Goal: Task Accomplishment & Management: Manage account settings

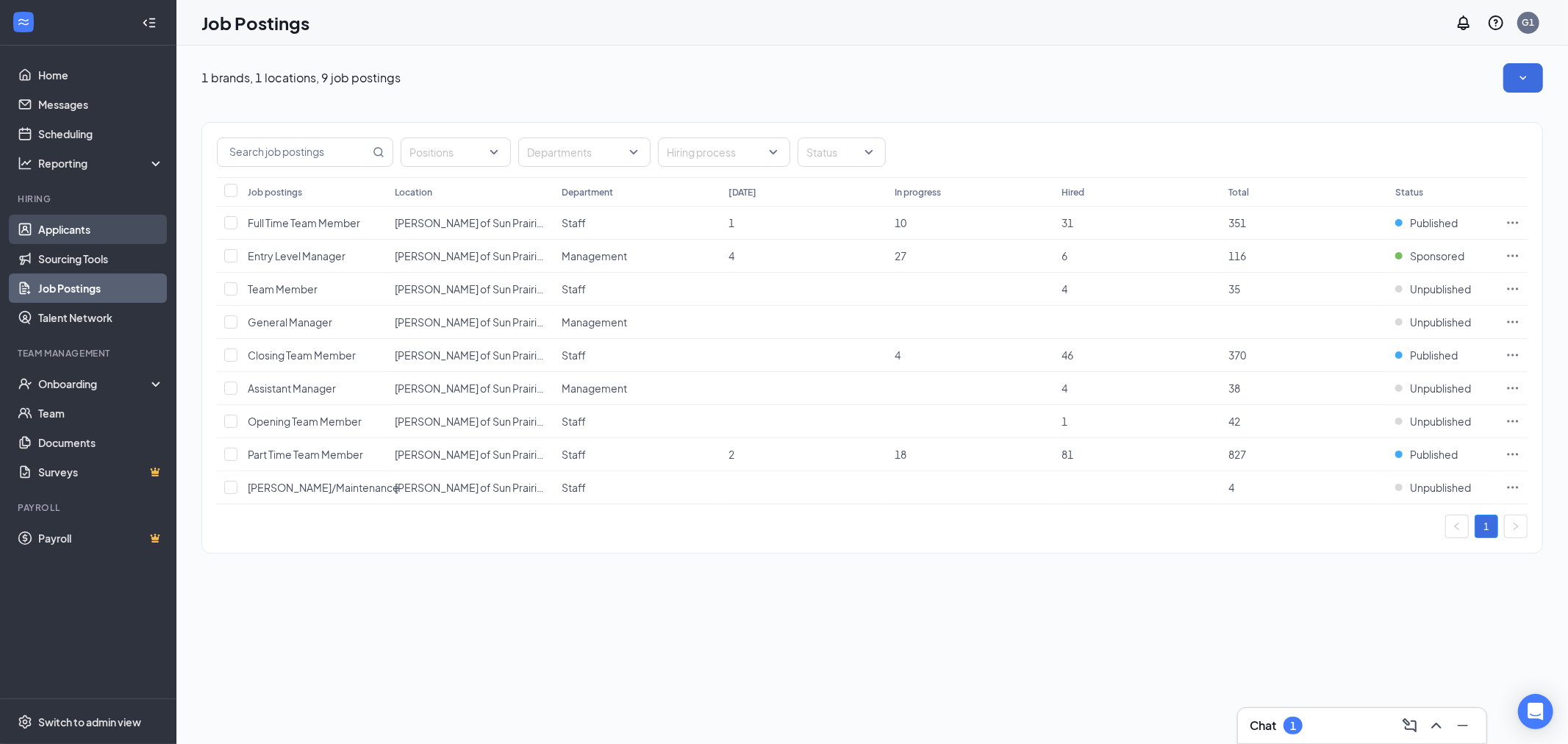
click at [73, 233] on link "Applicants" at bounding box center [101, 230] width 125 height 30
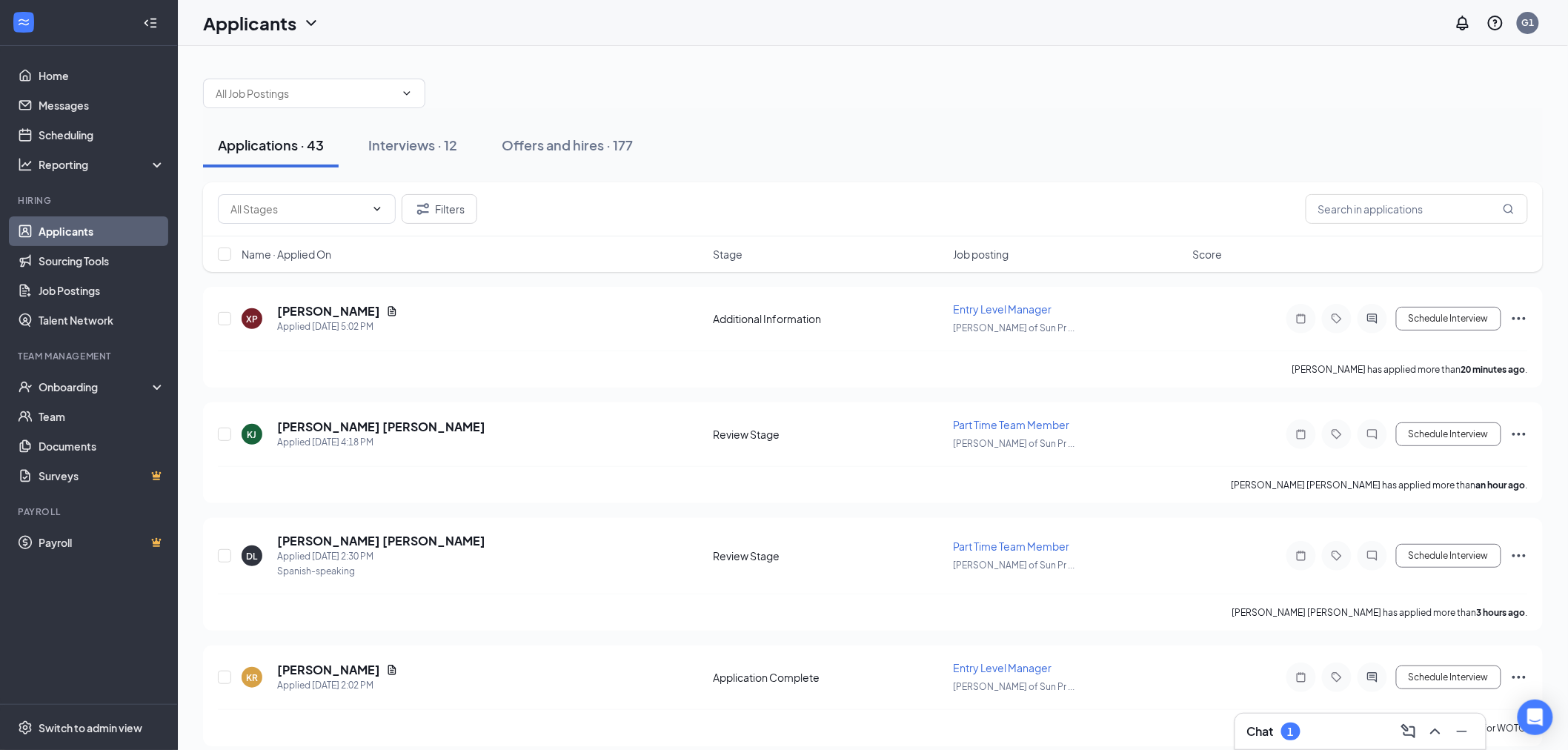
click at [1288, 715] on div "Chat 1" at bounding box center [1360, 731] width 250 height 36
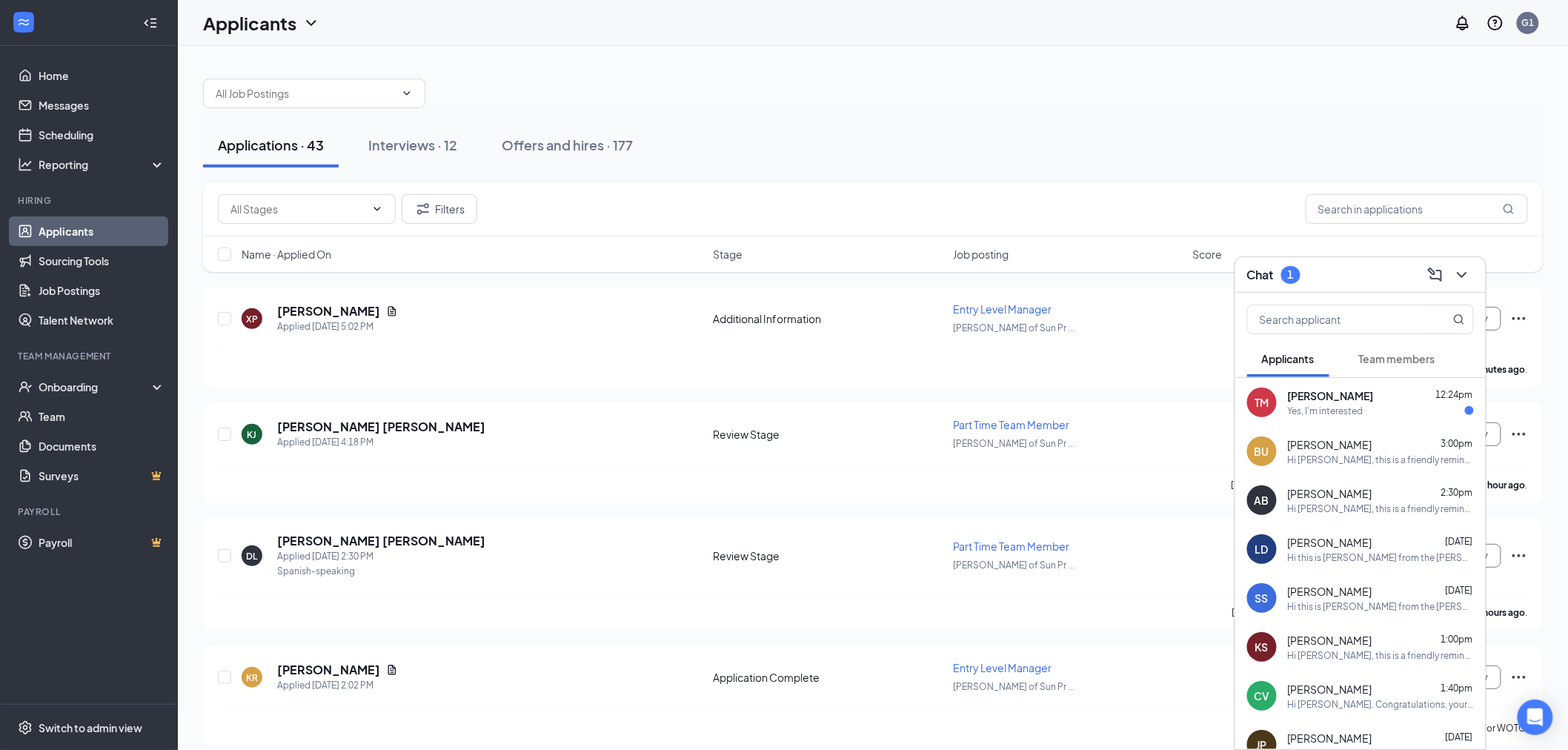
click at [1368, 418] on div "TM [PERSON_NAME] 12:24pm Yes, I'm interested" at bounding box center [1360, 403] width 250 height 49
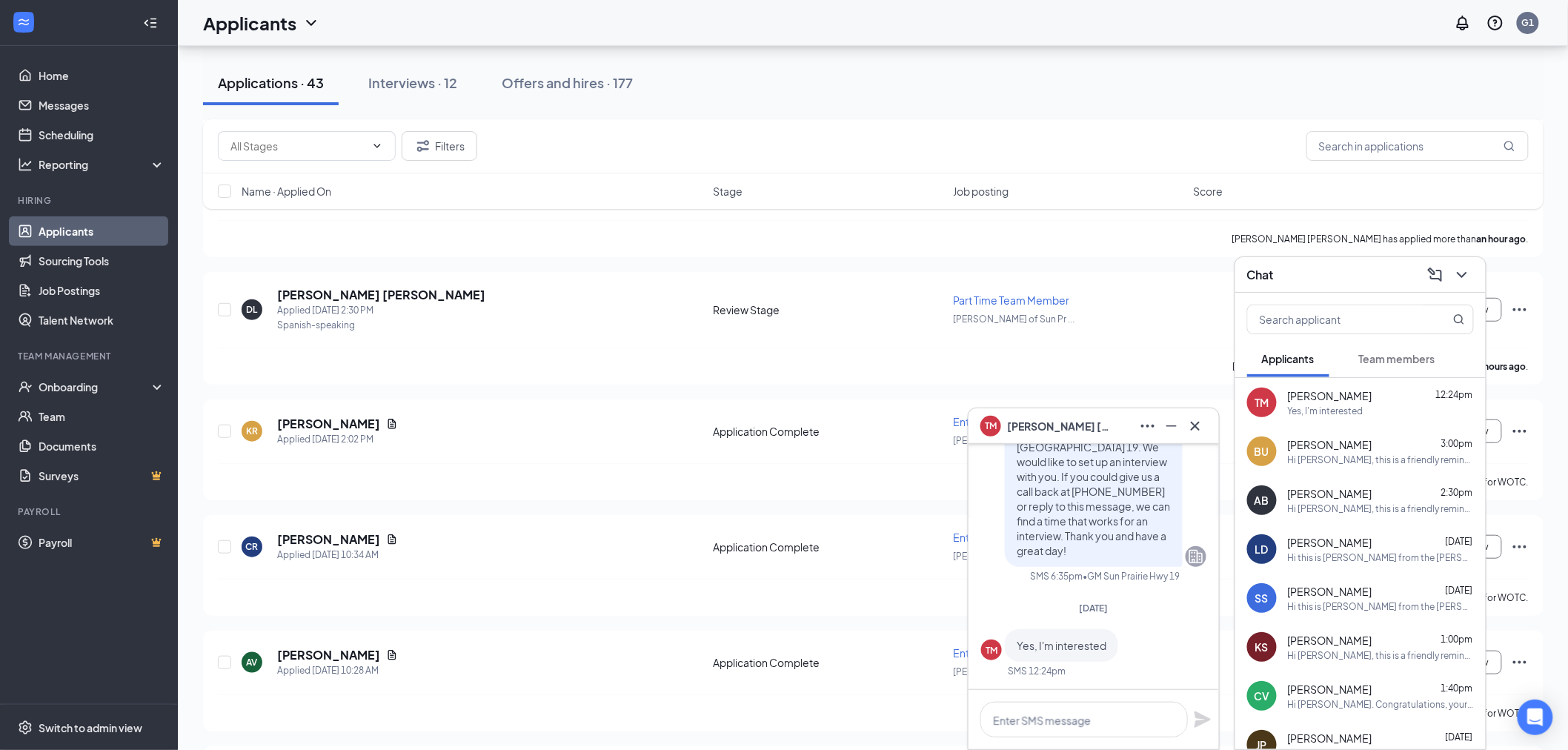
scroll to position [164, 0]
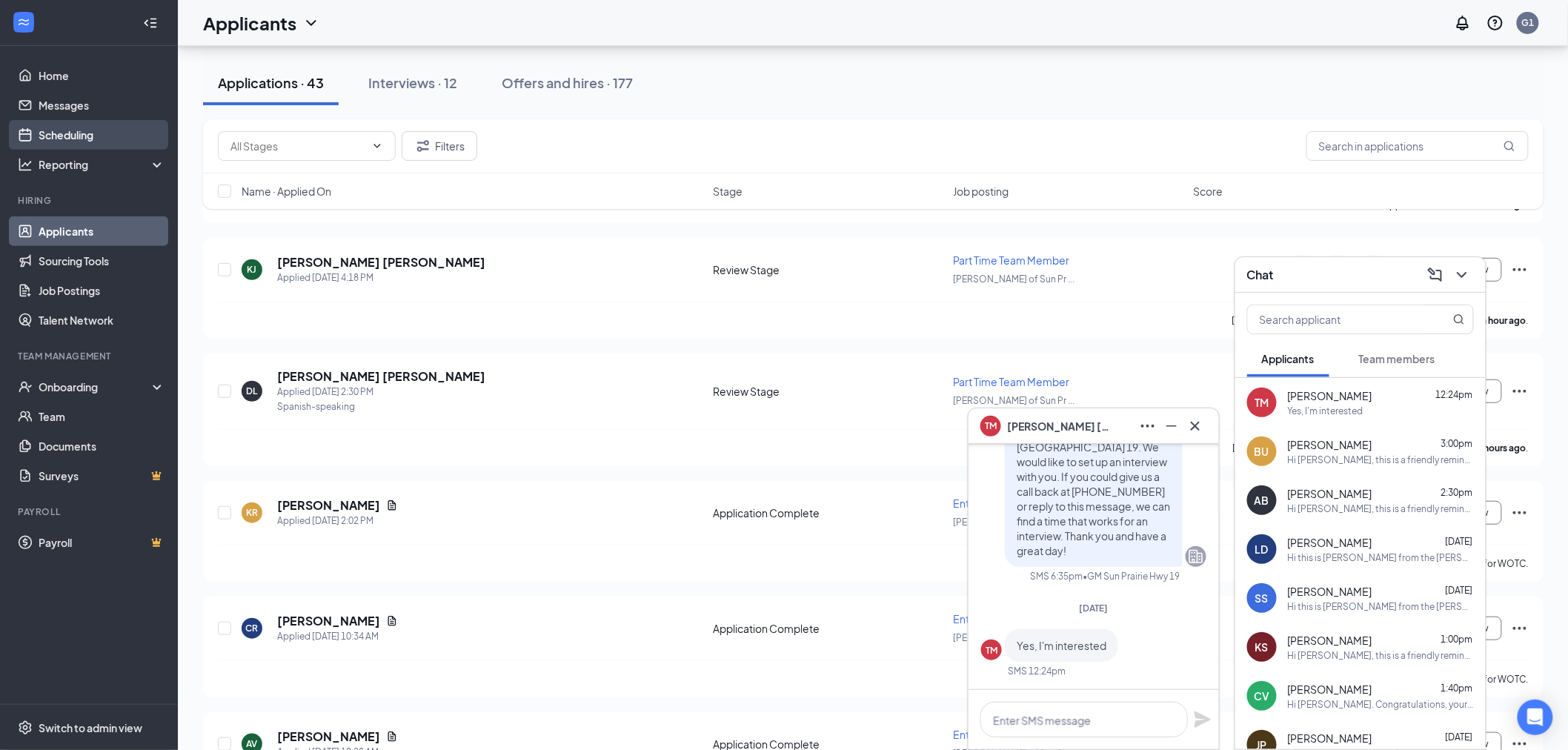
click at [64, 120] on link "Scheduling" at bounding box center [102, 135] width 126 height 30
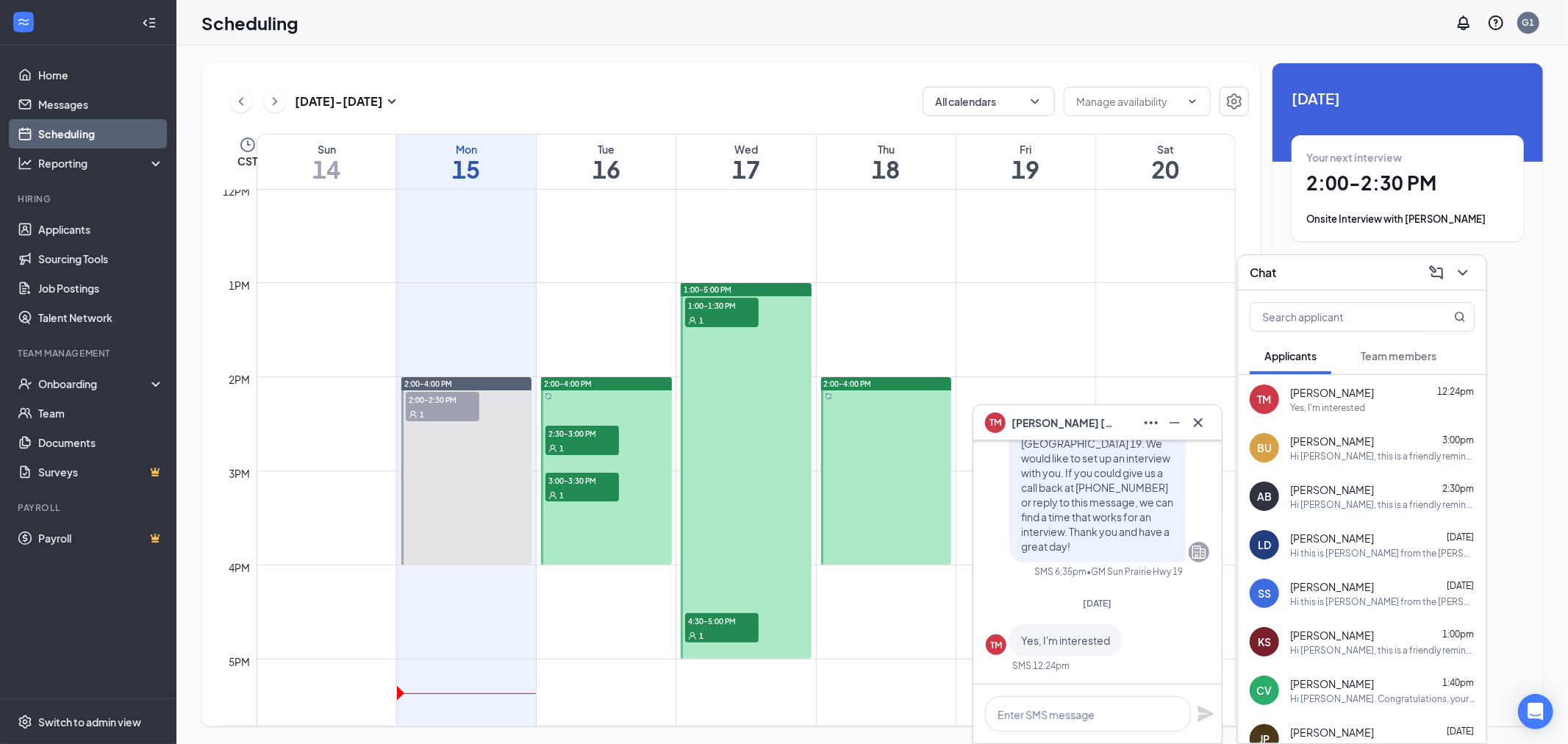
scroll to position [1213, 0]
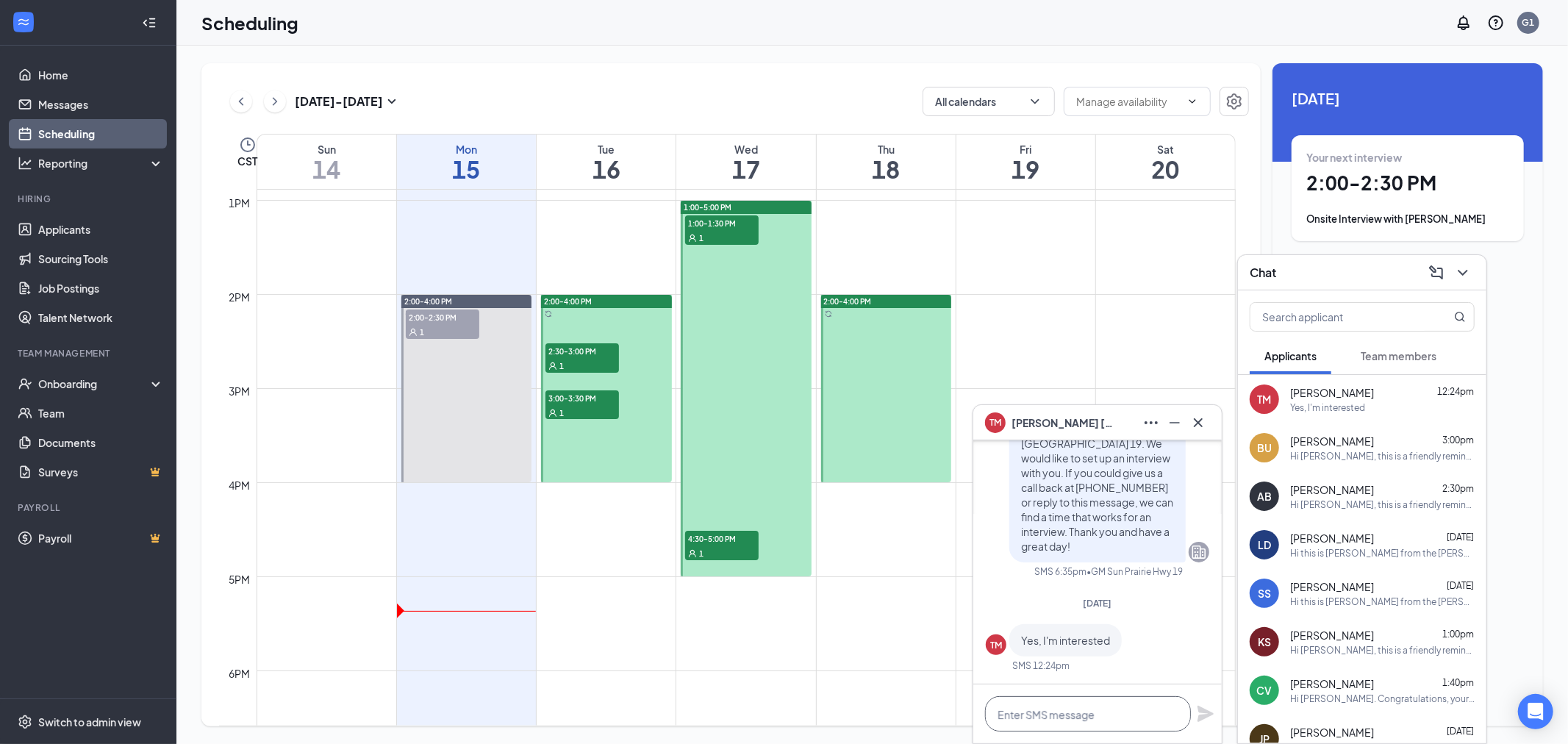
click at [1035, 721] on textarea at bounding box center [1088, 714] width 205 height 36
type textarea "We have openings [DATE] and [DATE] from 2pm-4pm. Do any of those time ranges wo…"
click at [1211, 693] on icon "Plane" at bounding box center [1206, 691] width 17 height 17
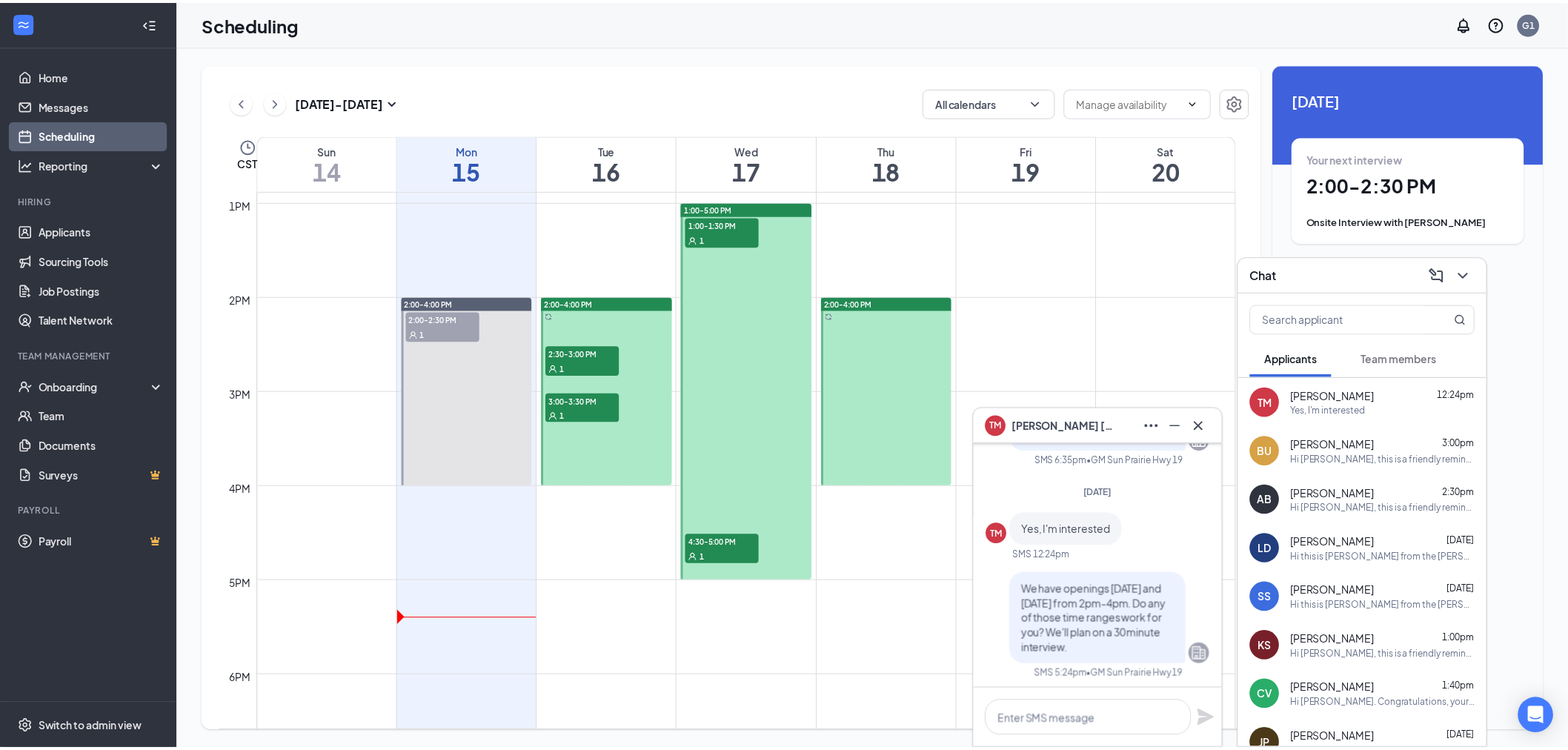
scroll to position [1, 0]
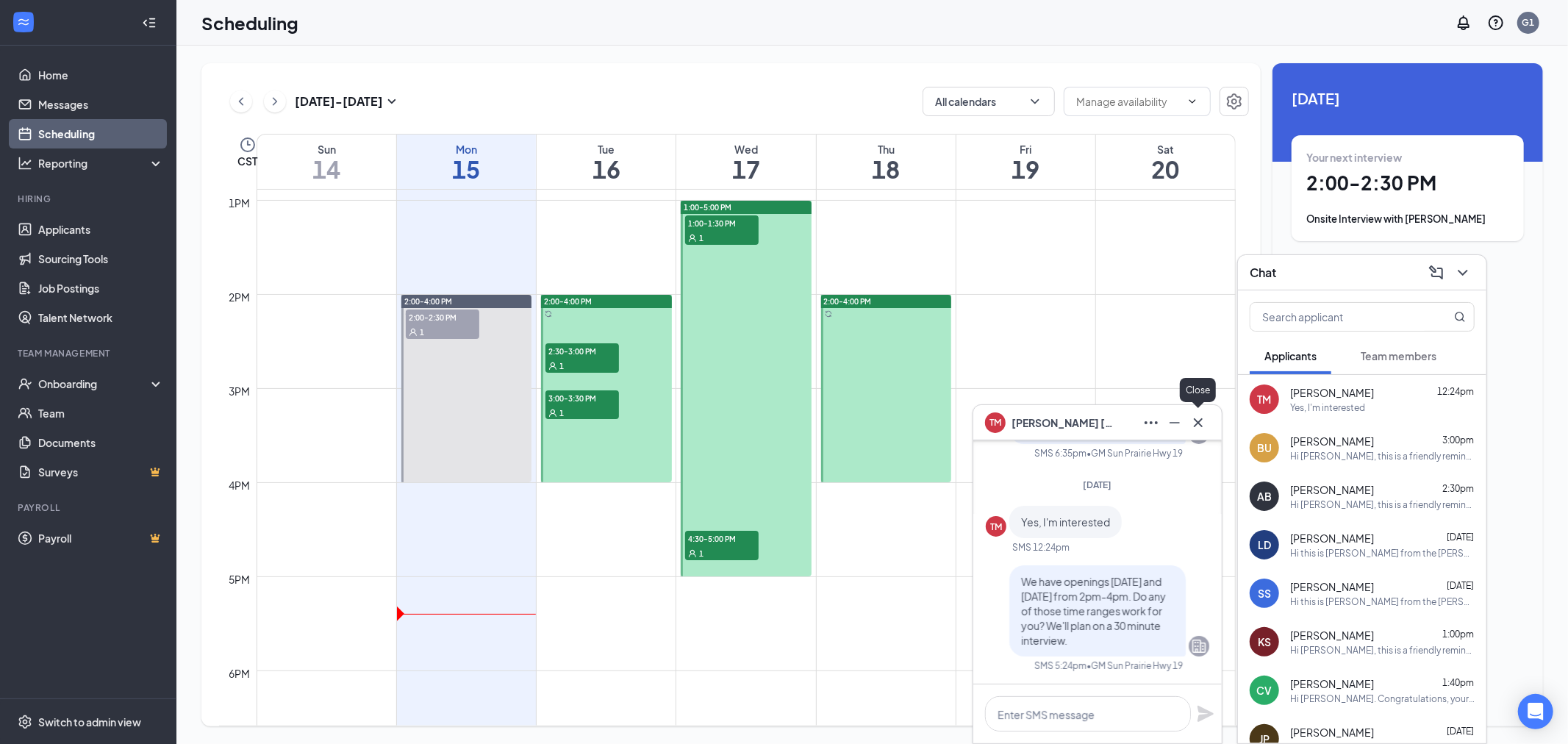
click at [1197, 419] on icon "Cross" at bounding box center [1198, 422] width 17 height 17
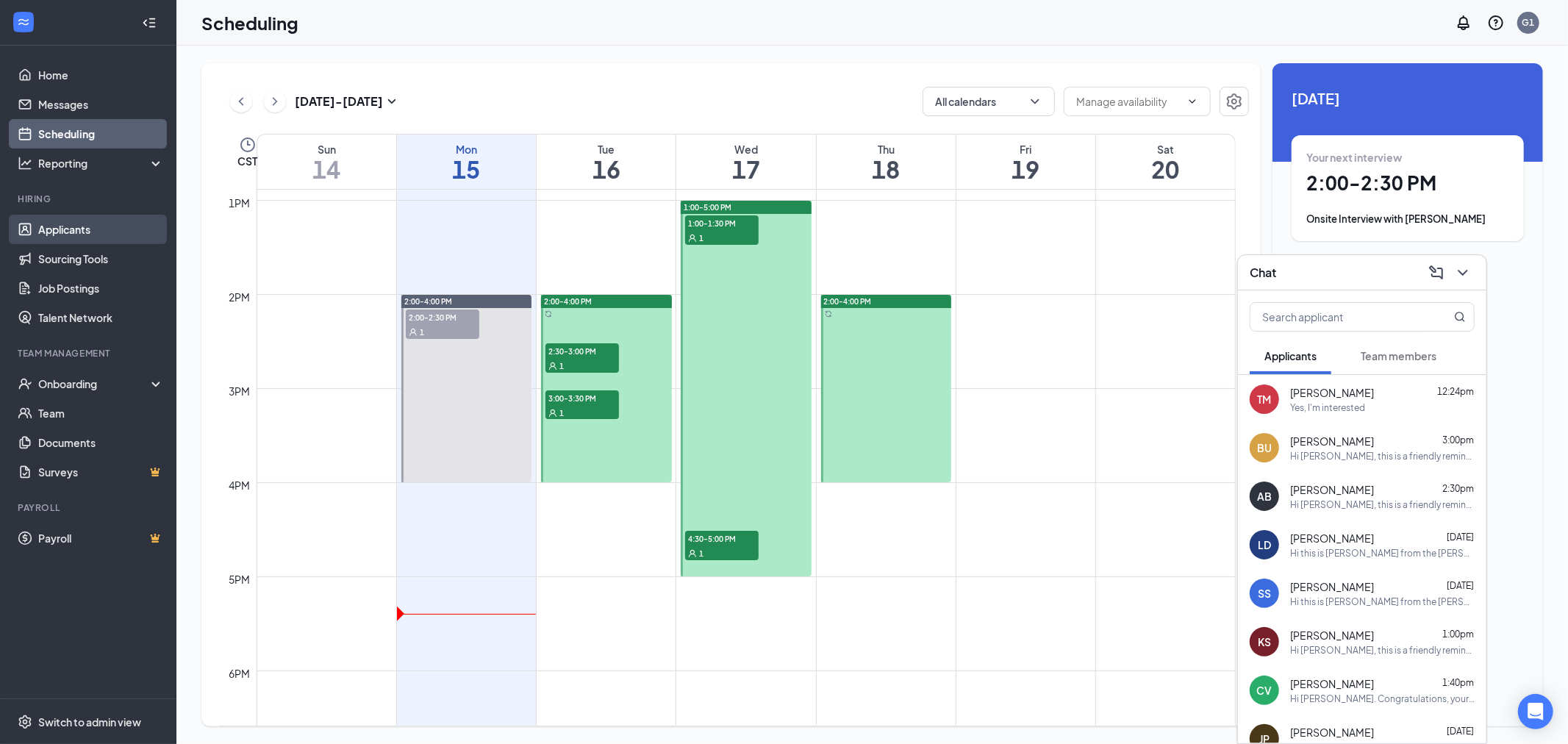
click at [92, 228] on link "Applicants" at bounding box center [101, 230] width 125 height 30
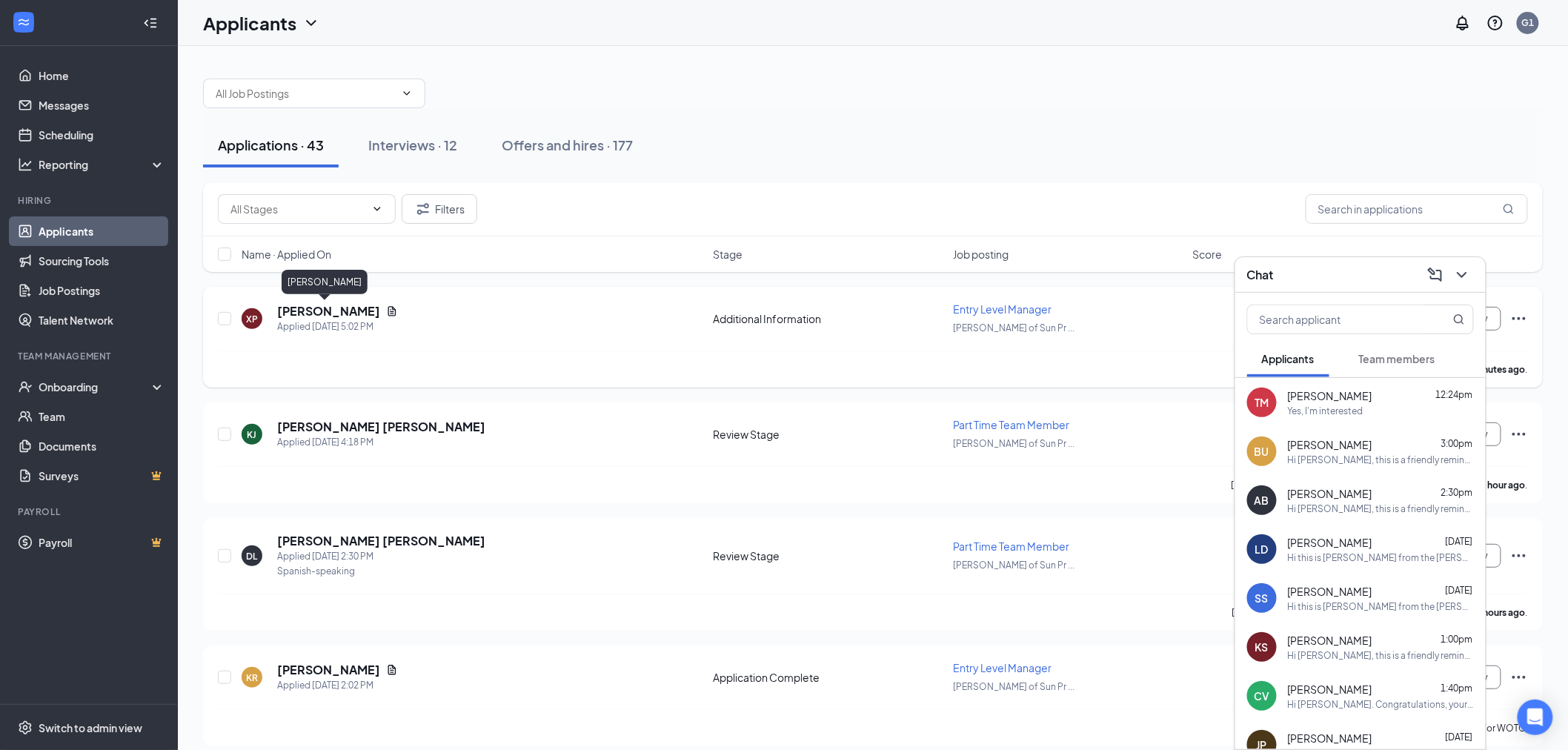
drag, startPoint x: 326, startPoint y: 308, endPoint x: 343, endPoint y: 322, distance: 22.0
click at [326, 307] on h5 "[PERSON_NAME]" at bounding box center [328, 311] width 103 height 17
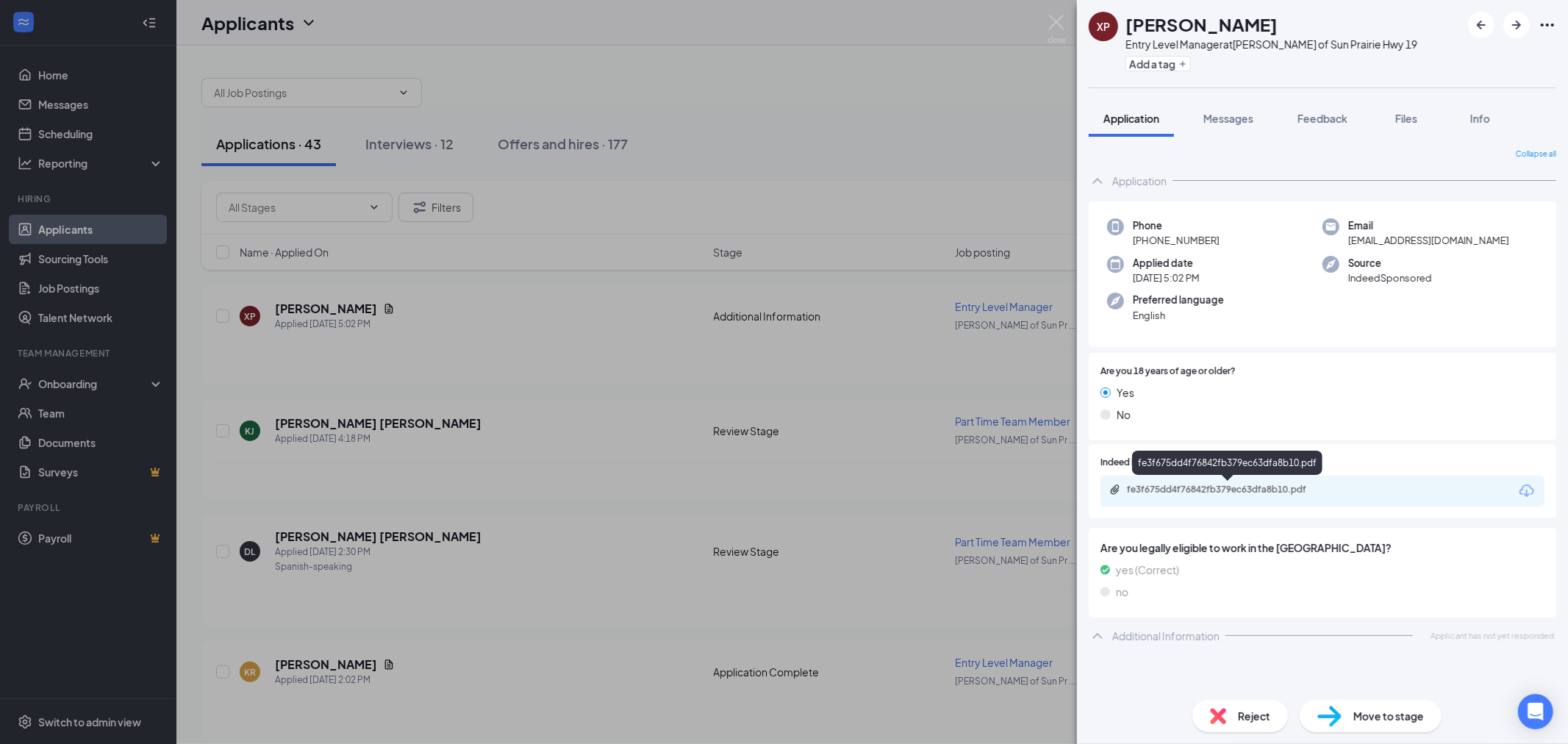
click at [1247, 486] on div "fe3f675dd4f76842fb379ec63dfa8b10.pdf" at bounding box center [1230, 490] width 205 height 12
click at [1060, 22] on img at bounding box center [1056, 29] width 18 height 29
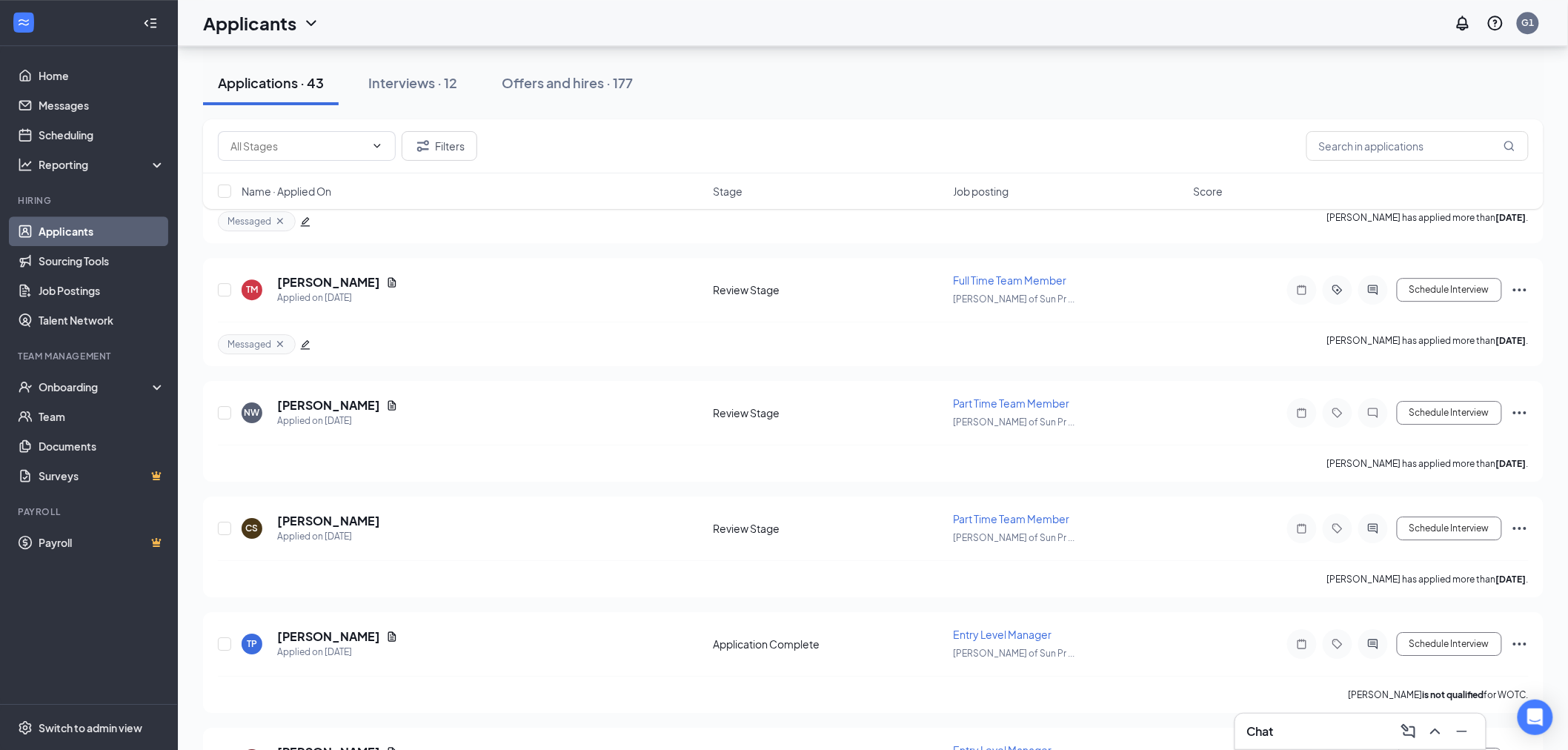
scroll to position [1906, 0]
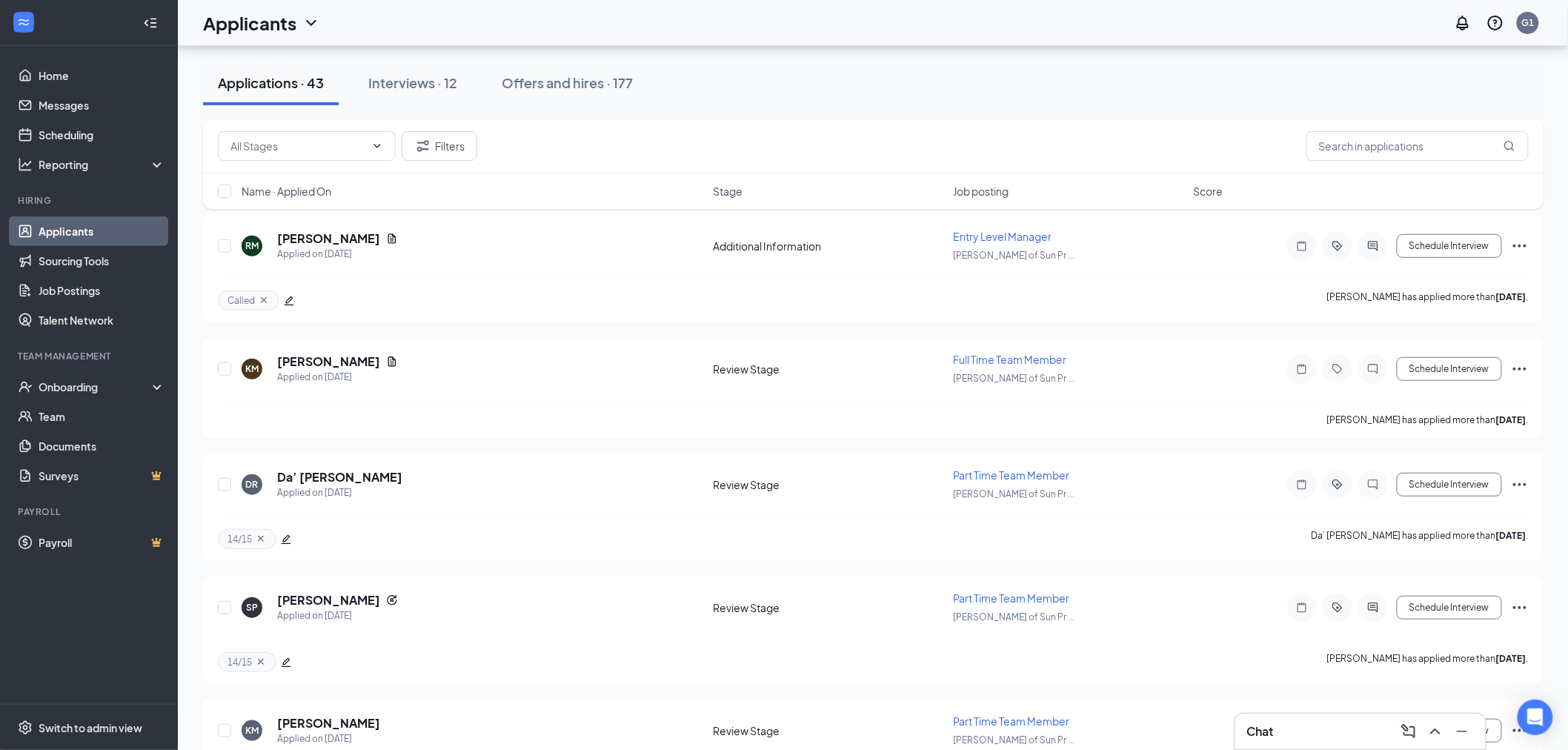
click at [701, 698] on div "KM [PERSON_NAME] Applied on [DATE] Review Stage Part Time Team Member [PERSON_N…" at bounding box center [873, 752] width 1341 height 108
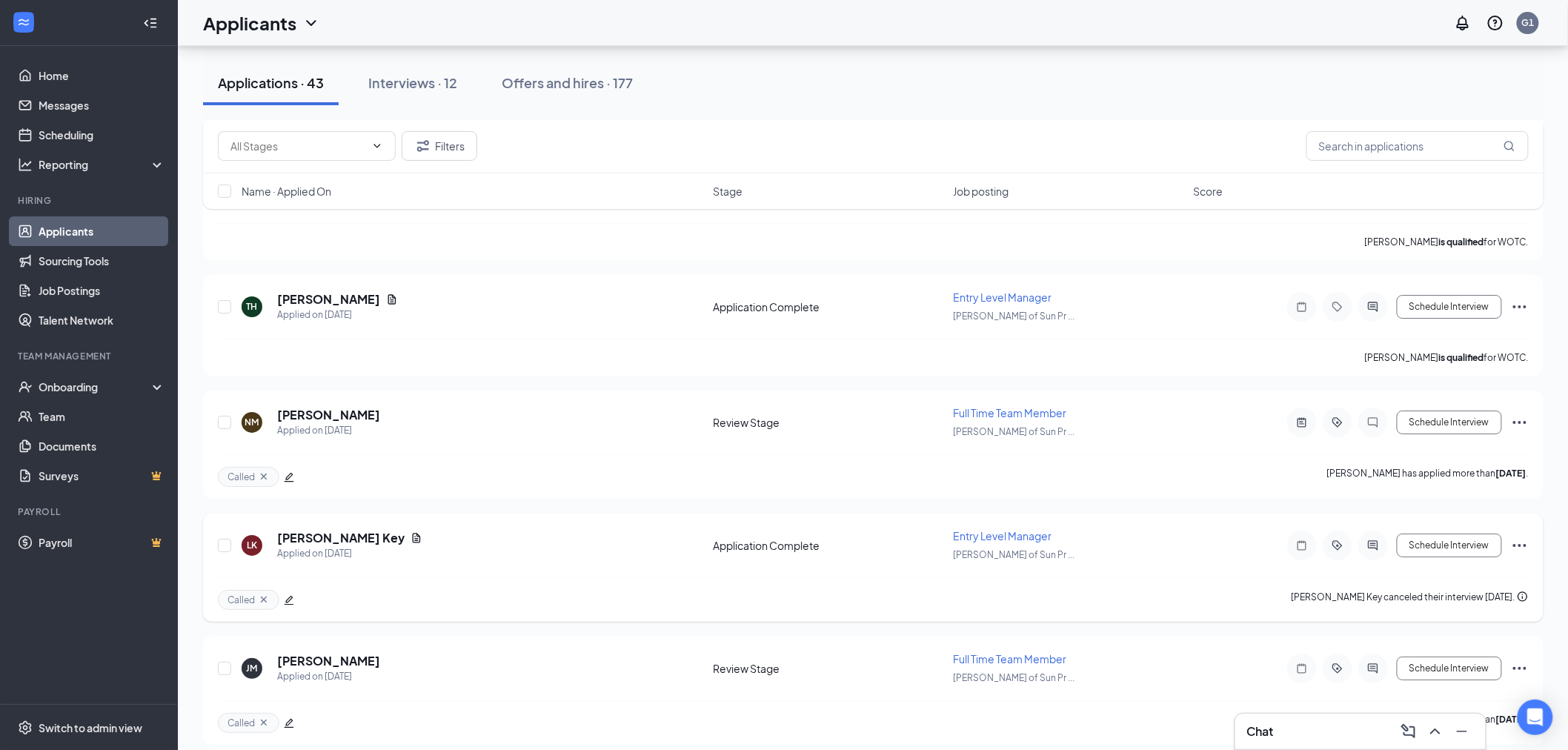
scroll to position [4416, 0]
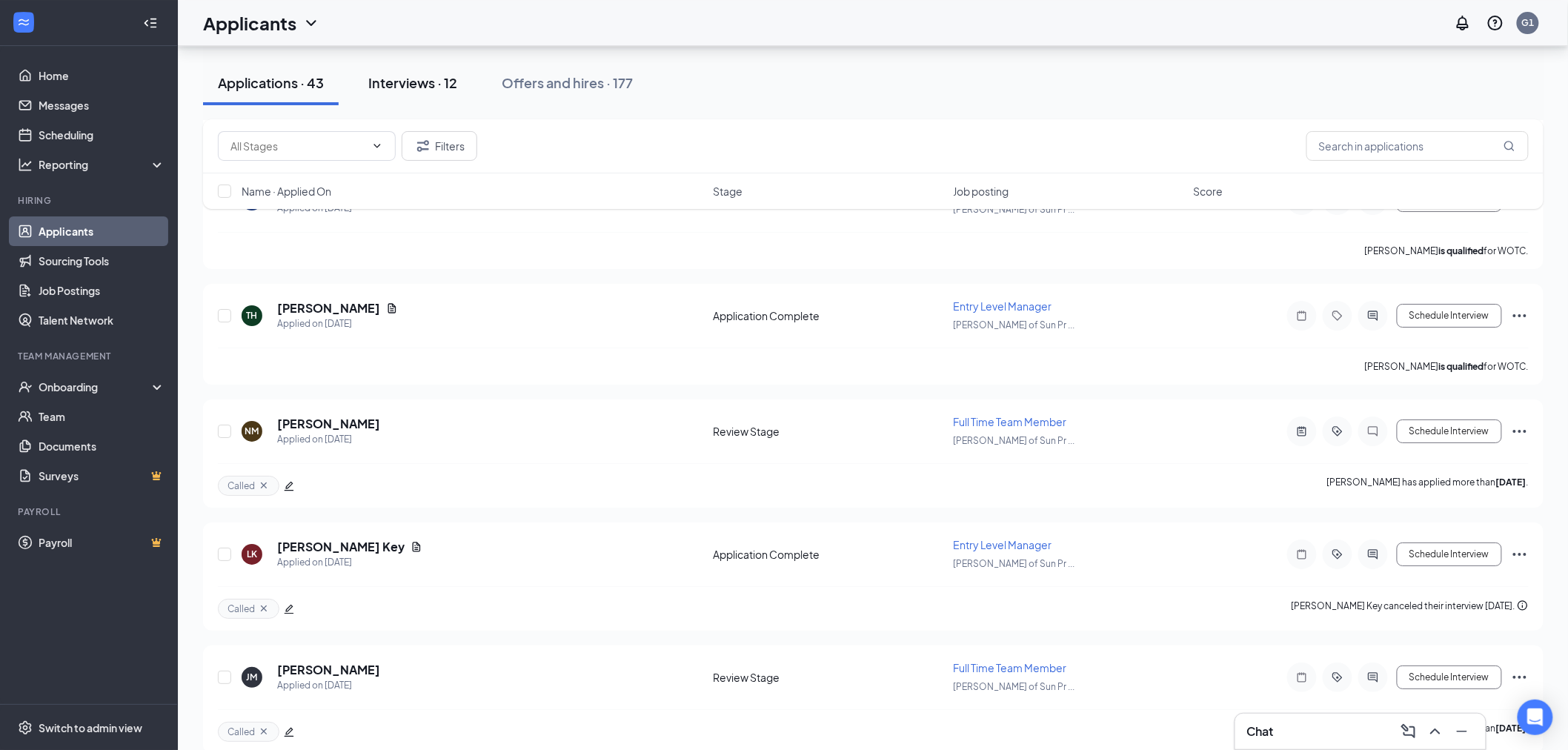
click at [395, 87] on div "Interviews · 12" at bounding box center [412, 82] width 89 height 18
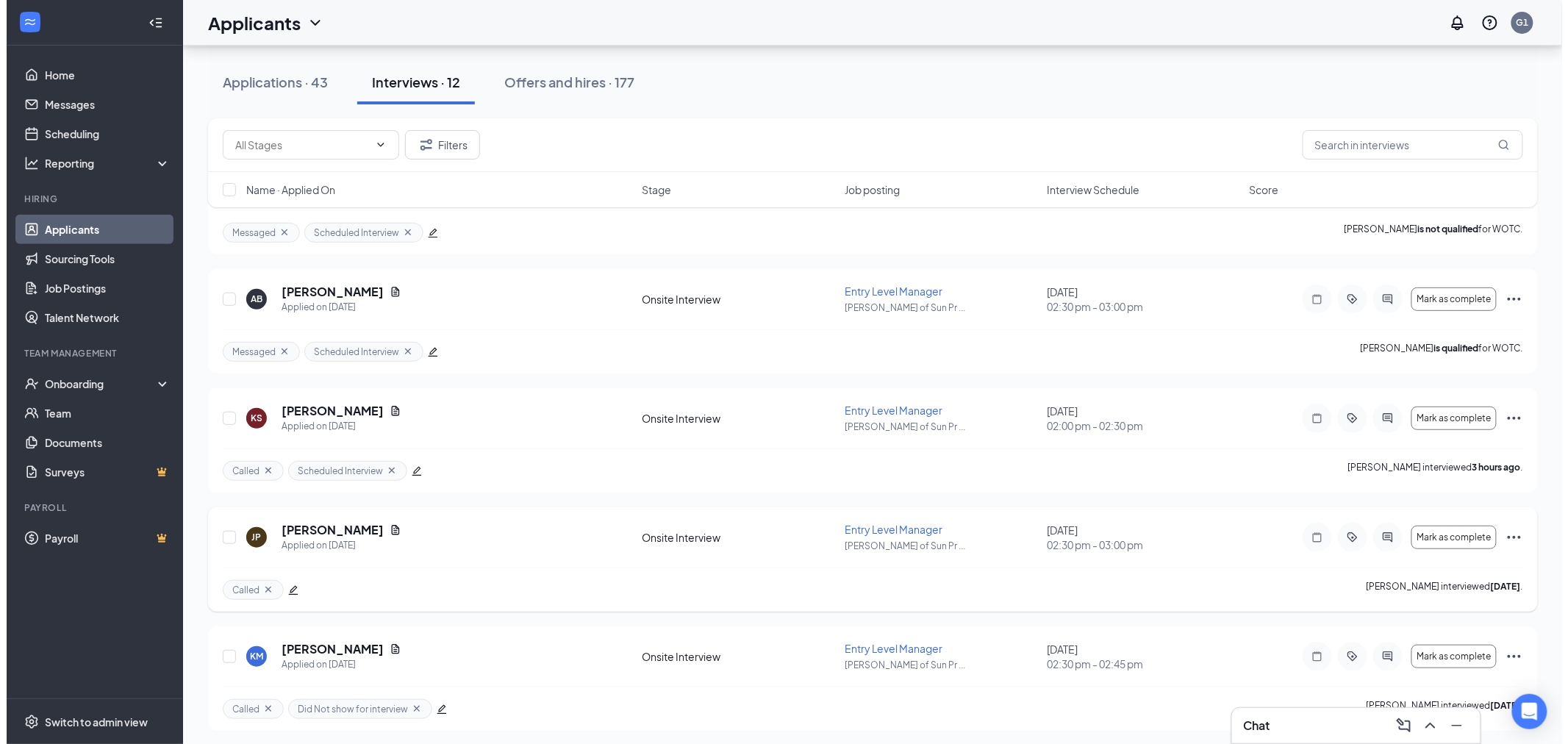
scroll to position [163, 0]
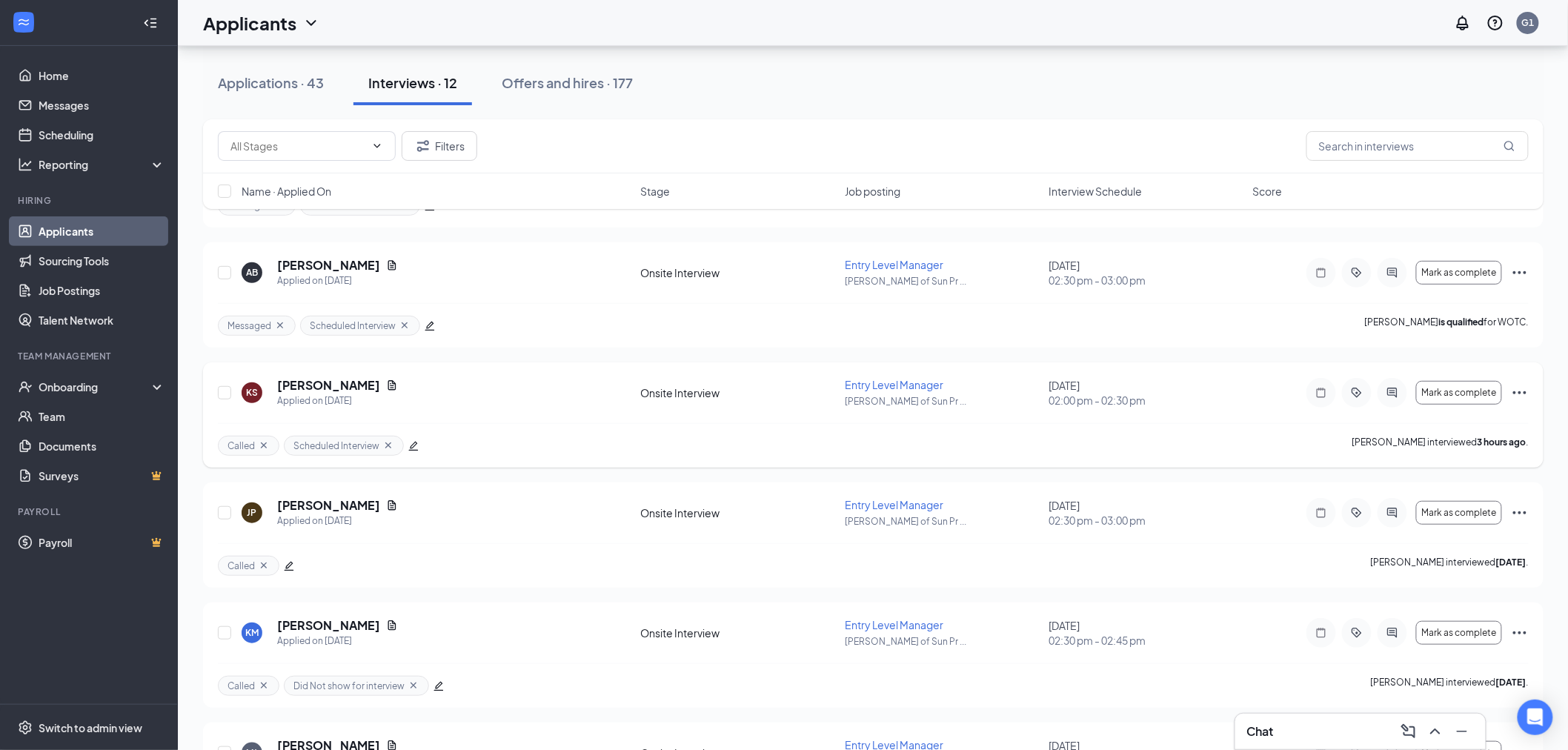
click at [1525, 396] on icon "Ellipses" at bounding box center [1520, 392] width 18 height 18
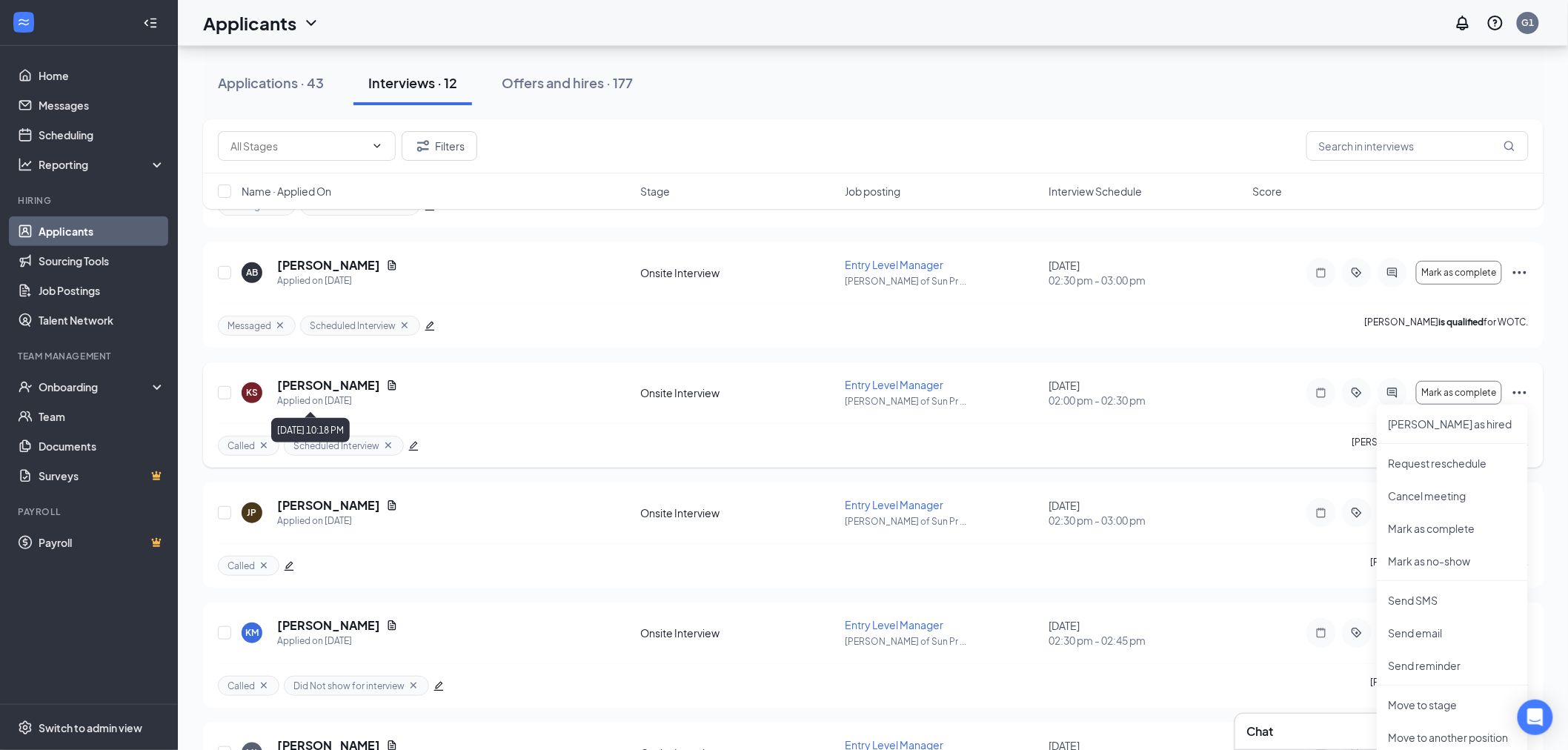
click at [312, 393] on div "Applied on [DATE]" at bounding box center [338, 400] width 121 height 15
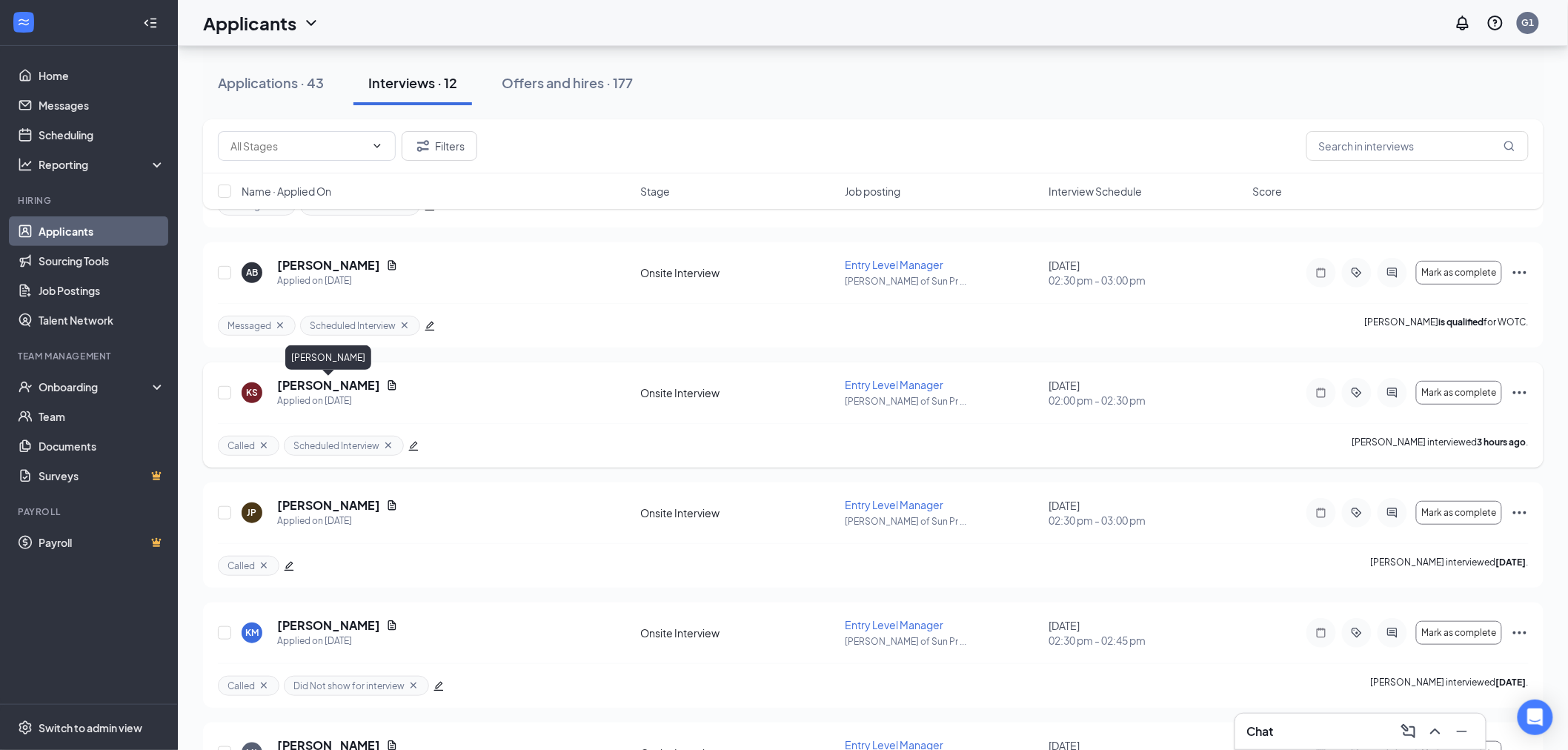
click at [340, 389] on h5 "[PERSON_NAME]" at bounding box center [328, 385] width 103 height 17
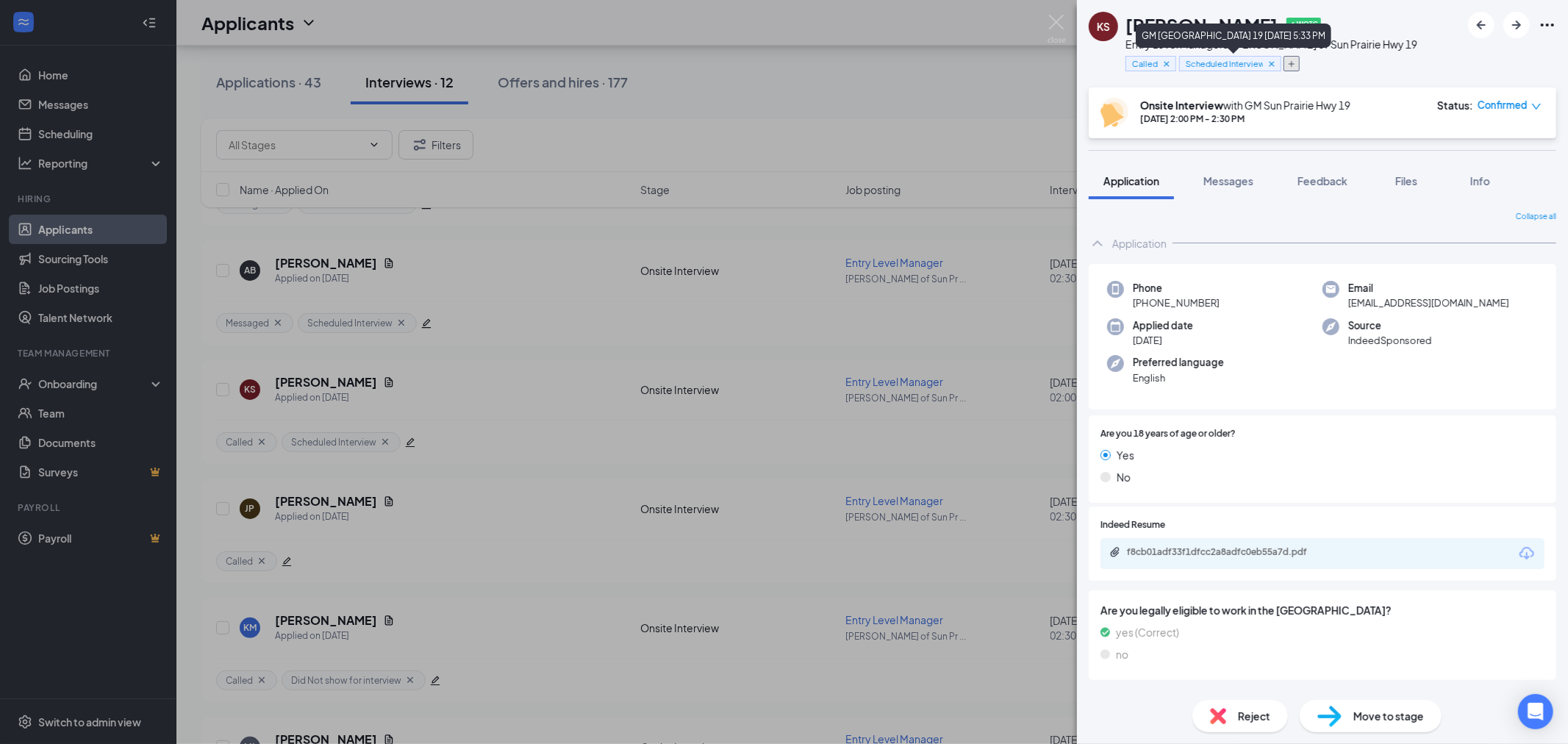
click at [1293, 70] on button "button" at bounding box center [1292, 64] width 17 height 16
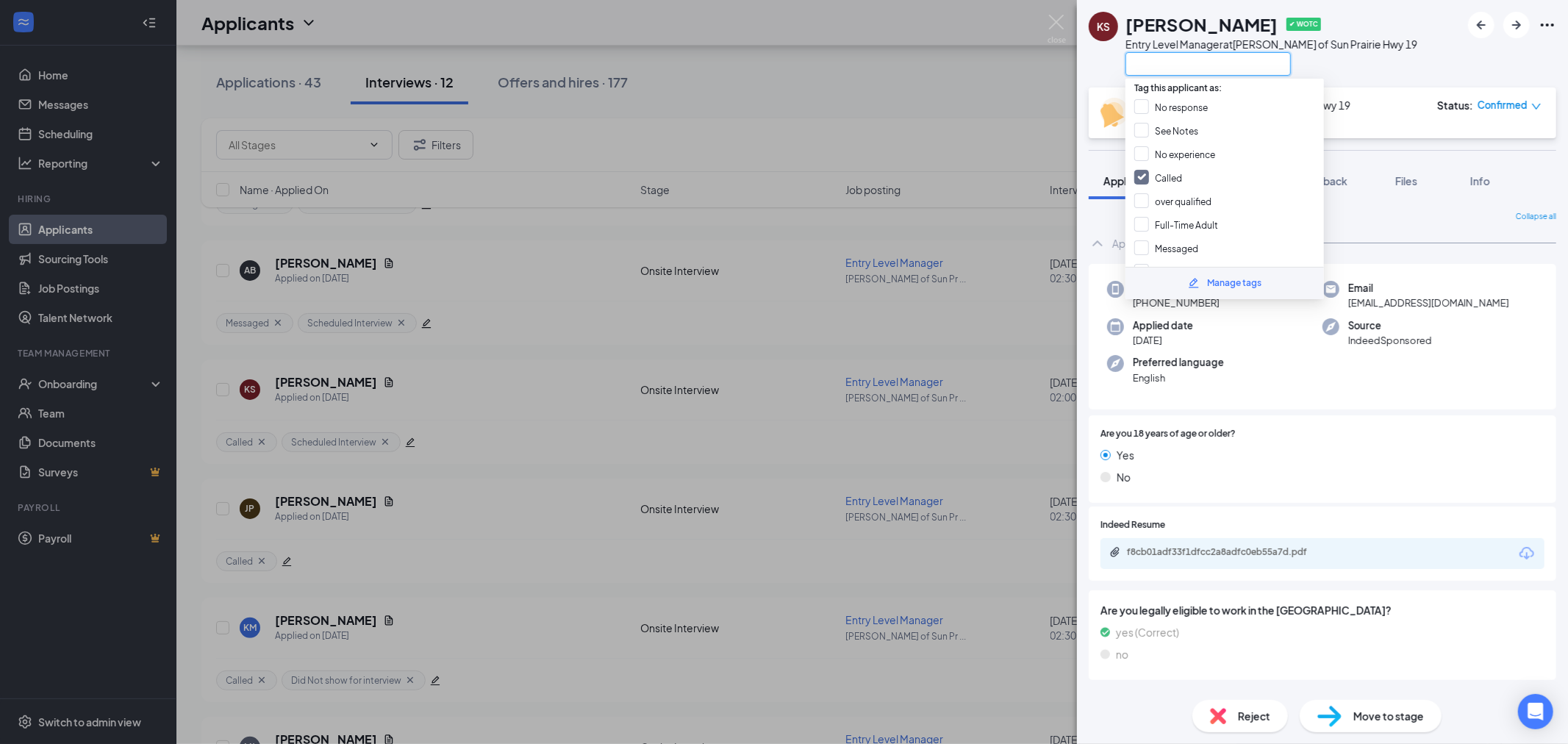
click at [1181, 54] on input "text" at bounding box center [1208, 64] width 165 height 23
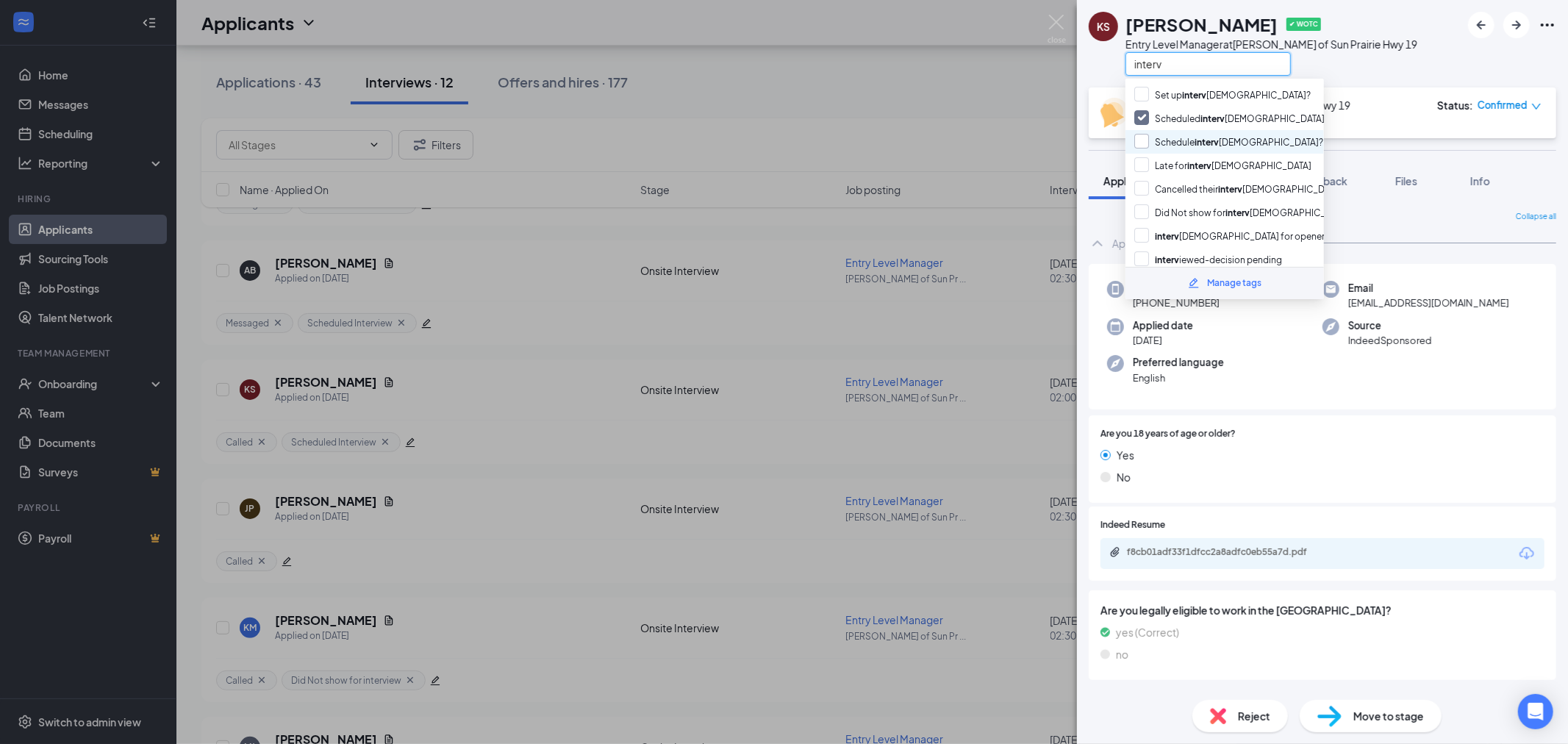
scroll to position [42, 0]
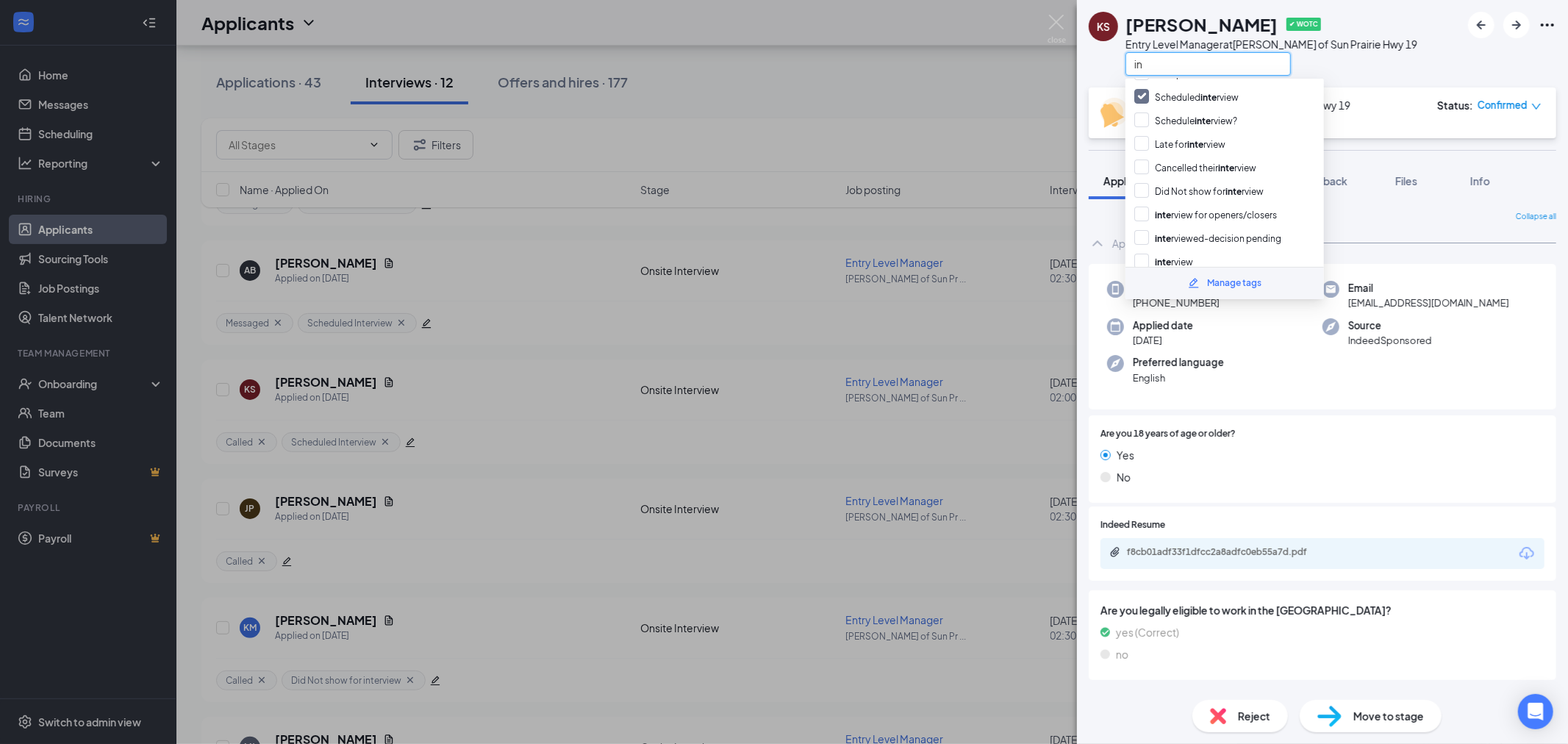
type input "i"
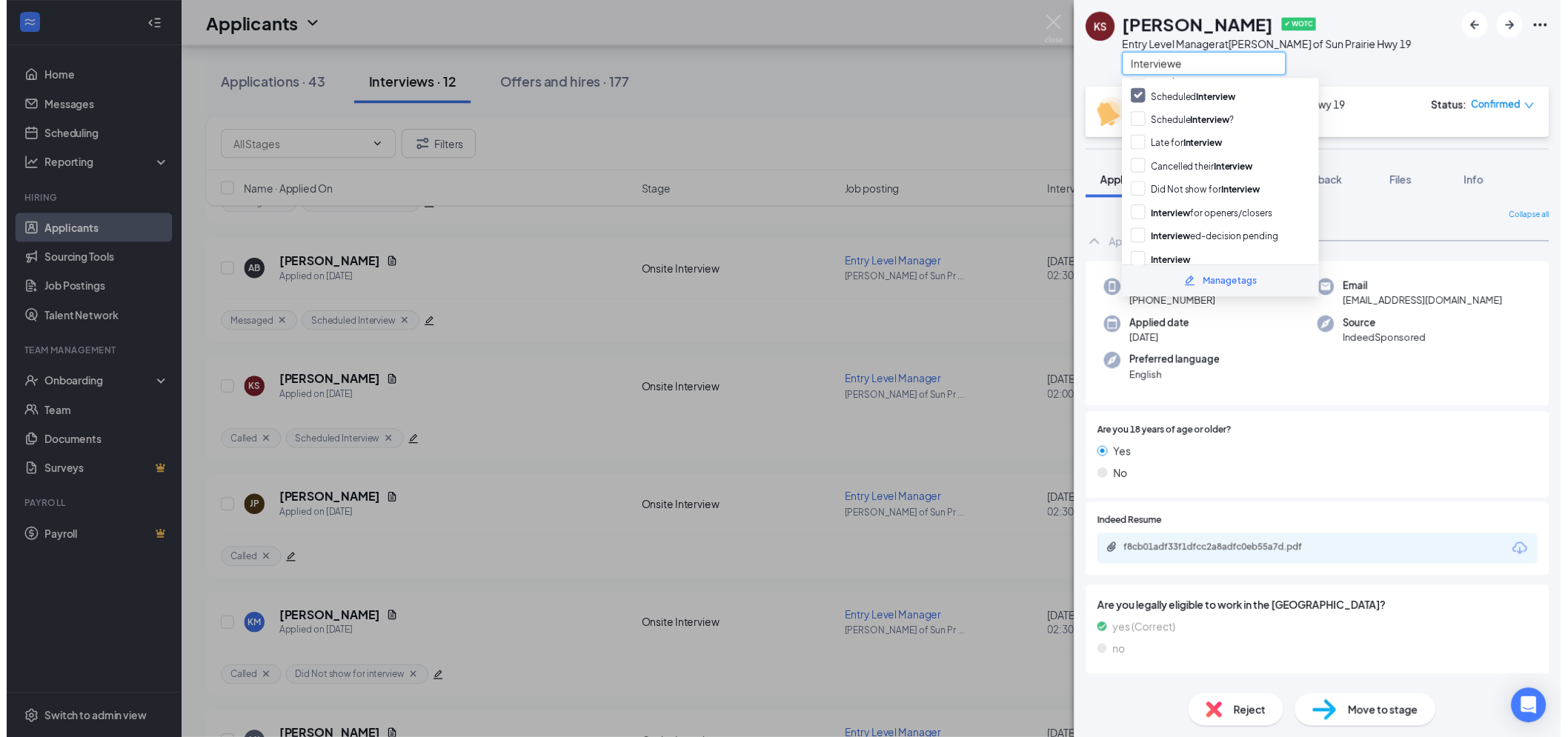
scroll to position [0, 0]
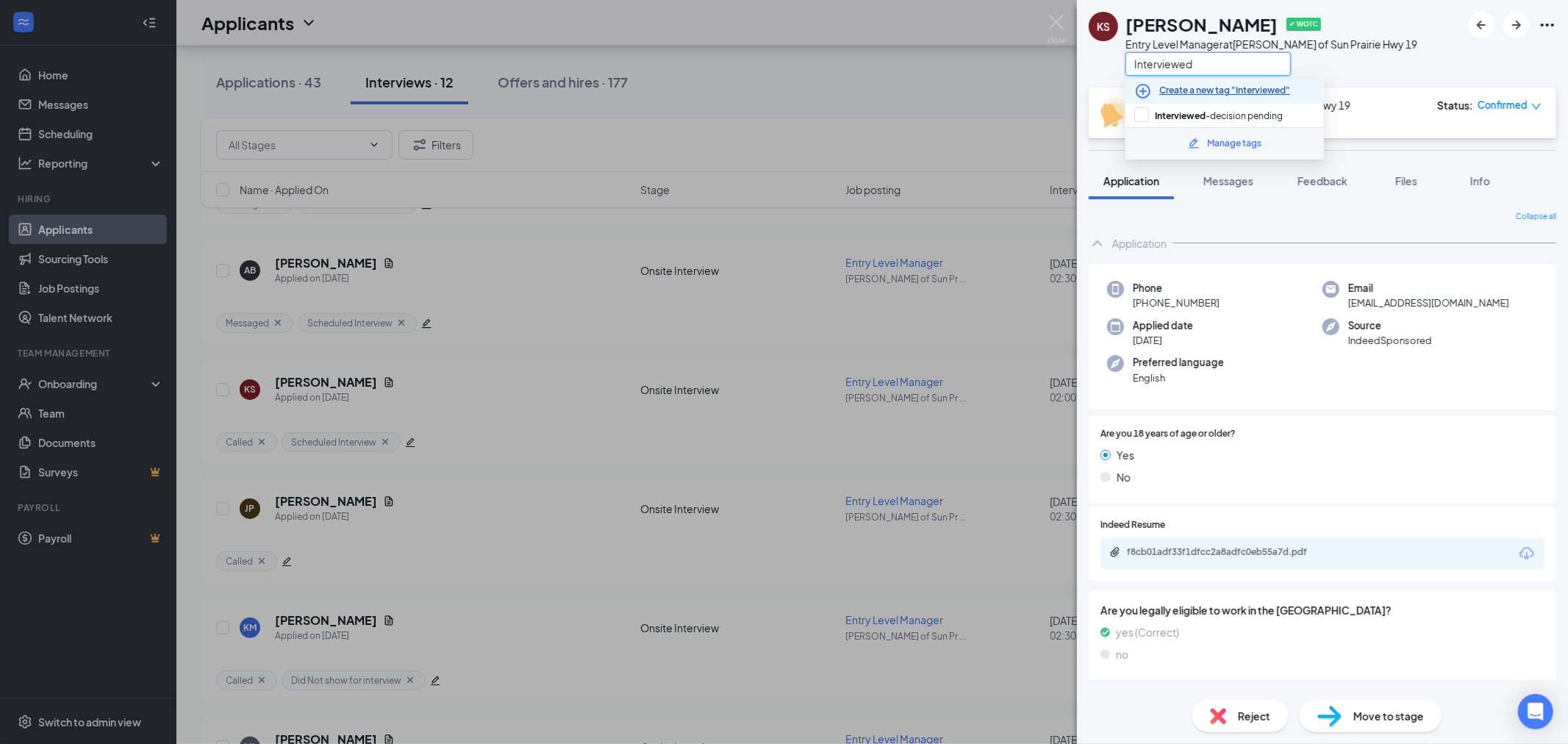
type input "Interviewed"
click at [1245, 92] on link "Create a new tag "Interviewed"" at bounding box center [1225, 90] width 131 height 14
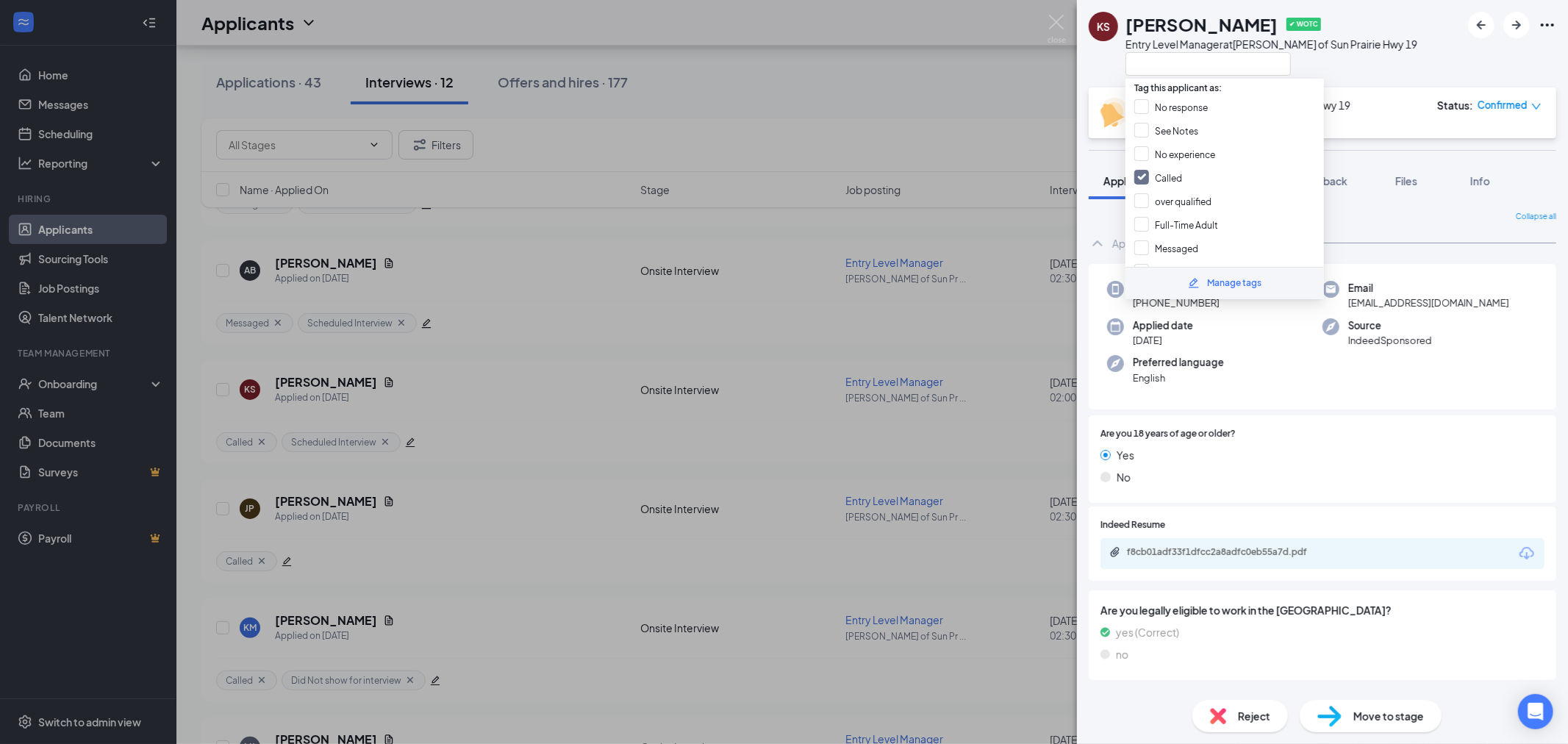
click at [1019, 62] on div "KS [PERSON_NAME] ✔ WOTC Entry Level Manager at [PERSON_NAME] of [GEOGRAPHIC_DAT…" at bounding box center [784, 372] width 1568 height 744
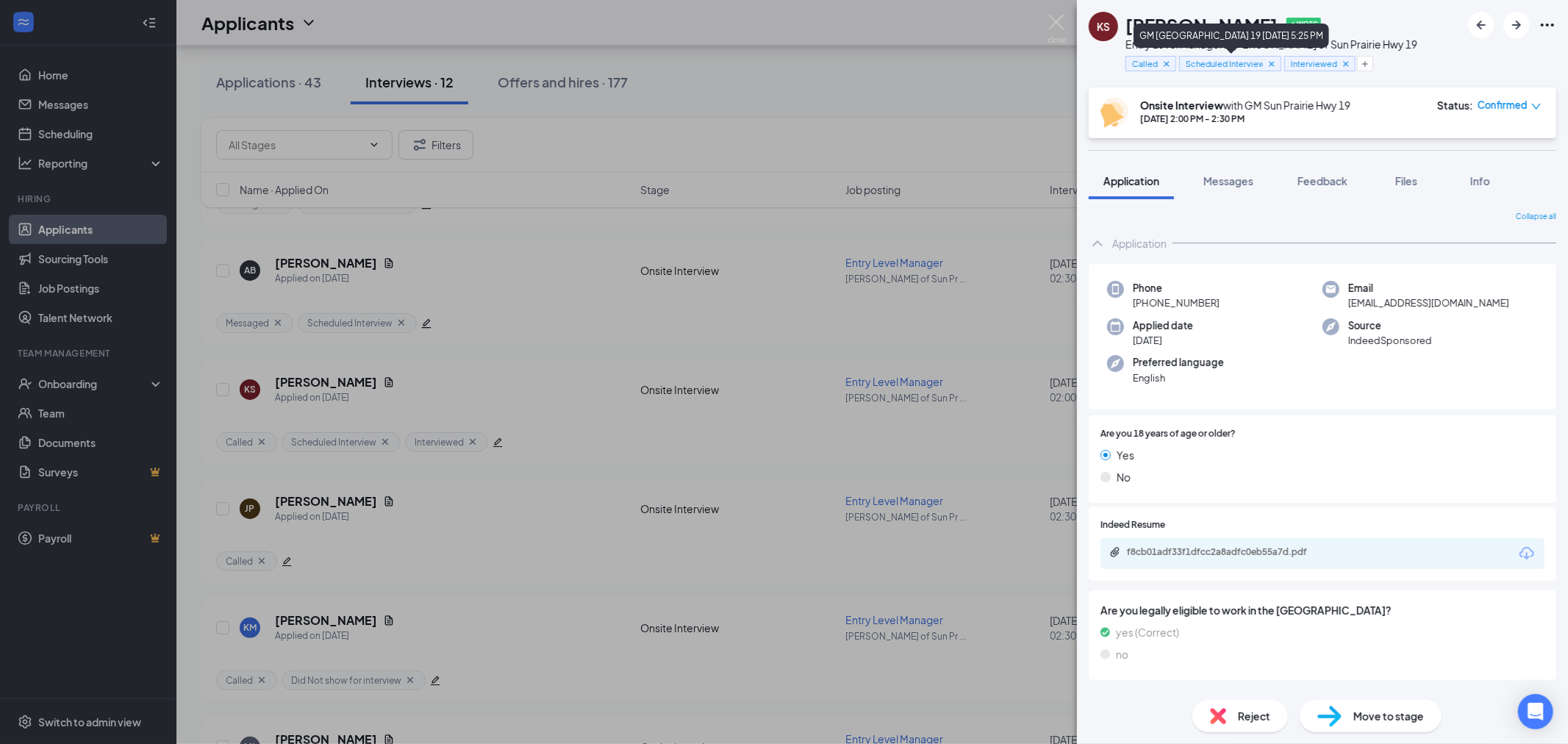
click at [1273, 64] on icon "Cross" at bounding box center [1272, 64] width 10 height 10
click at [1167, 64] on icon "Cross" at bounding box center [1167, 64] width 5 height 5
click at [912, 45] on div "KS [PERSON_NAME] ✔ WOTC Entry Level Manager at [PERSON_NAME] of [GEOGRAPHIC_DAT…" at bounding box center [784, 372] width 1568 height 744
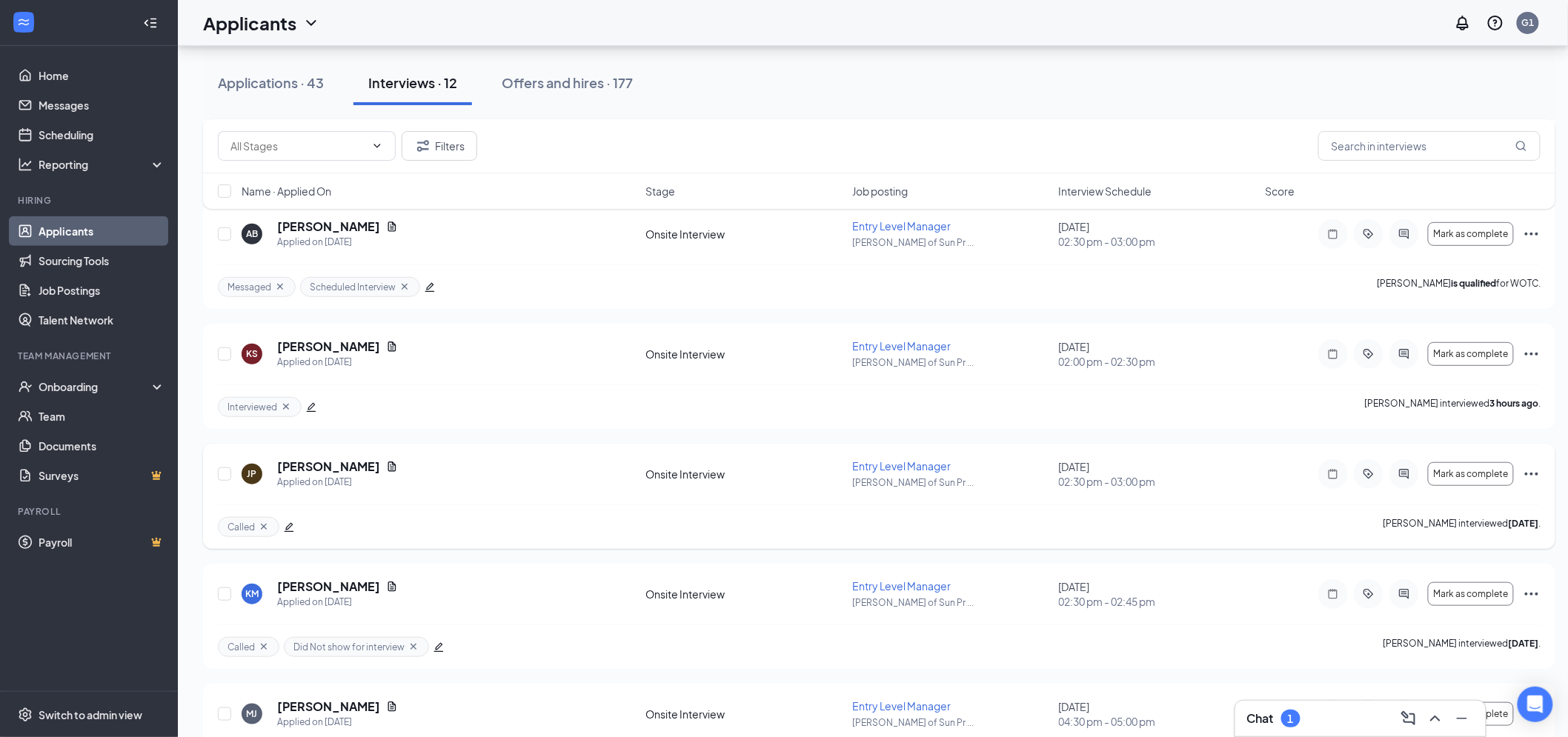
scroll to position [164, 0]
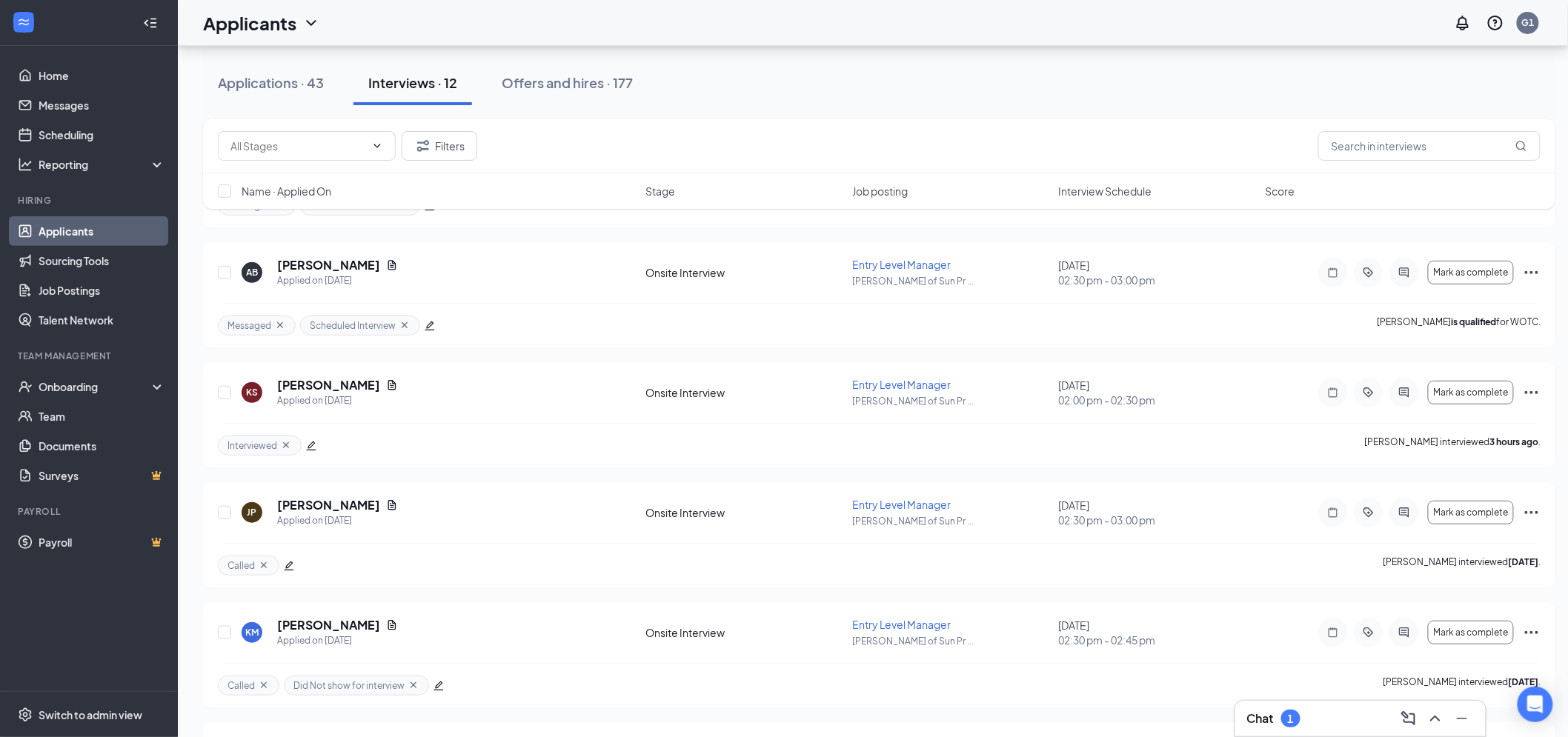
click at [1315, 728] on div "Chat 1" at bounding box center [1360, 719] width 226 height 24
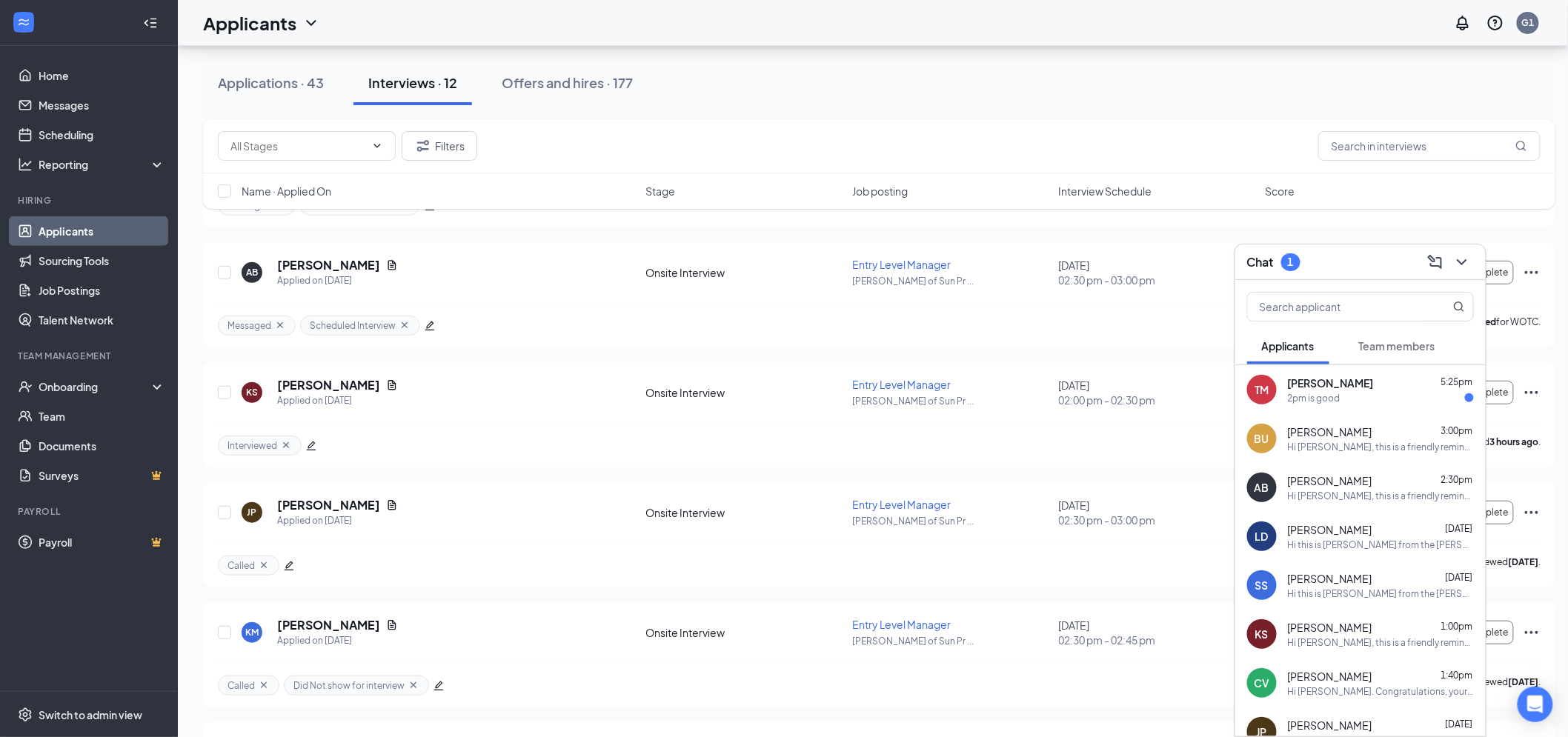
click at [1404, 408] on div "TM [PERSON_NAME] 5:25pm 2pm is good" at bounding box center [1360, 390] width 250 height 49
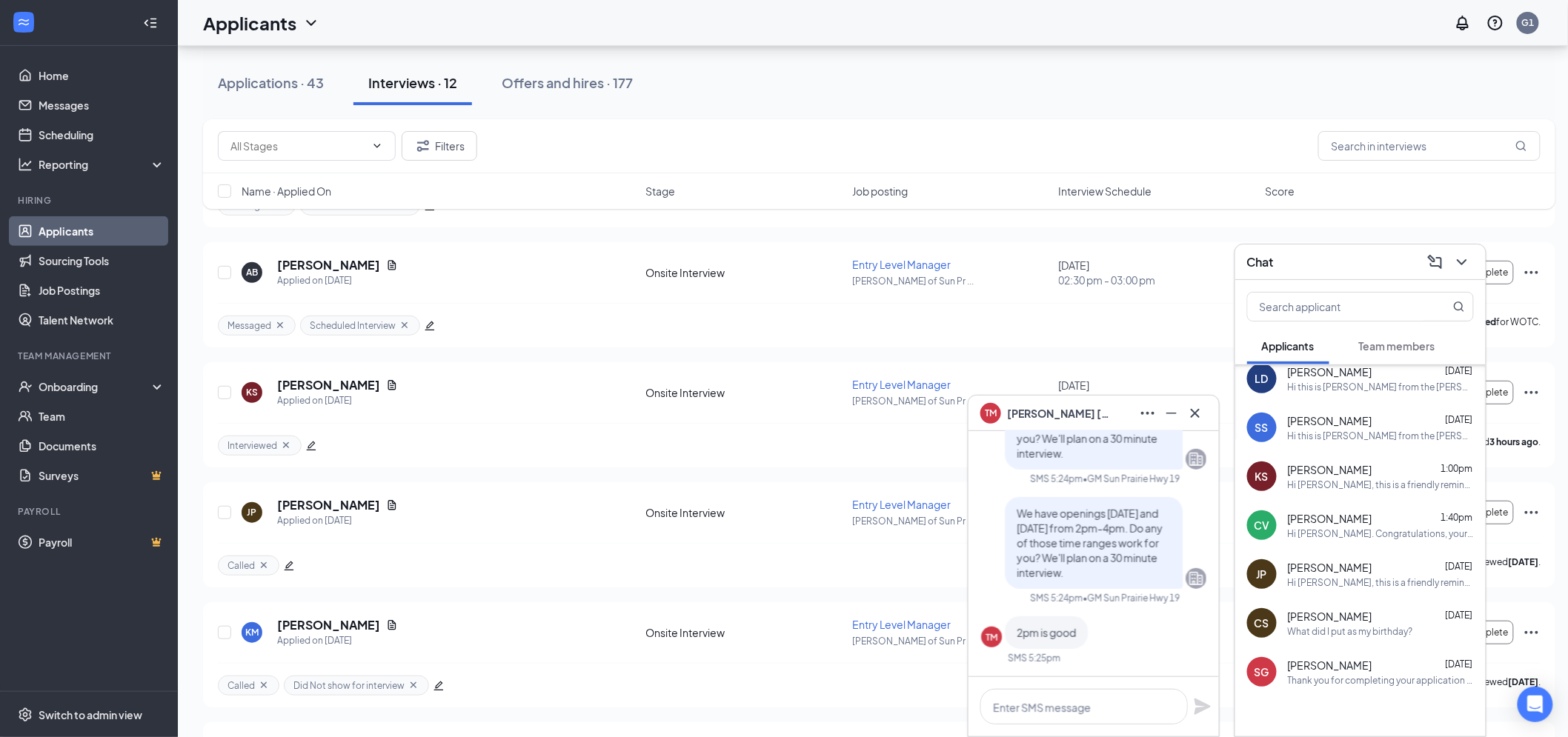
scroll to position [191, 0]
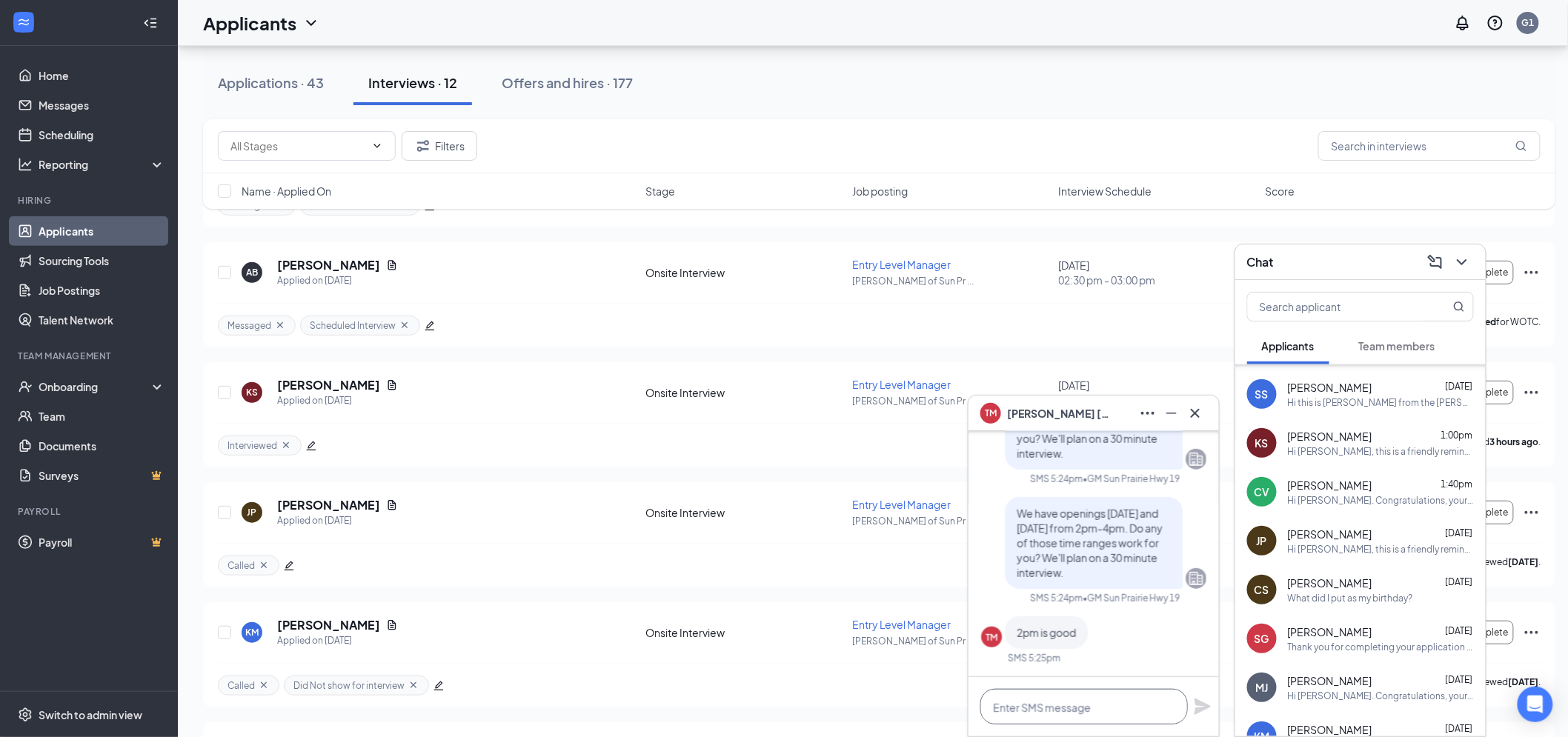
click at [1151, 720] on textarea at bounding box center [1084, 706] width 207 height 36
type textarea "d"
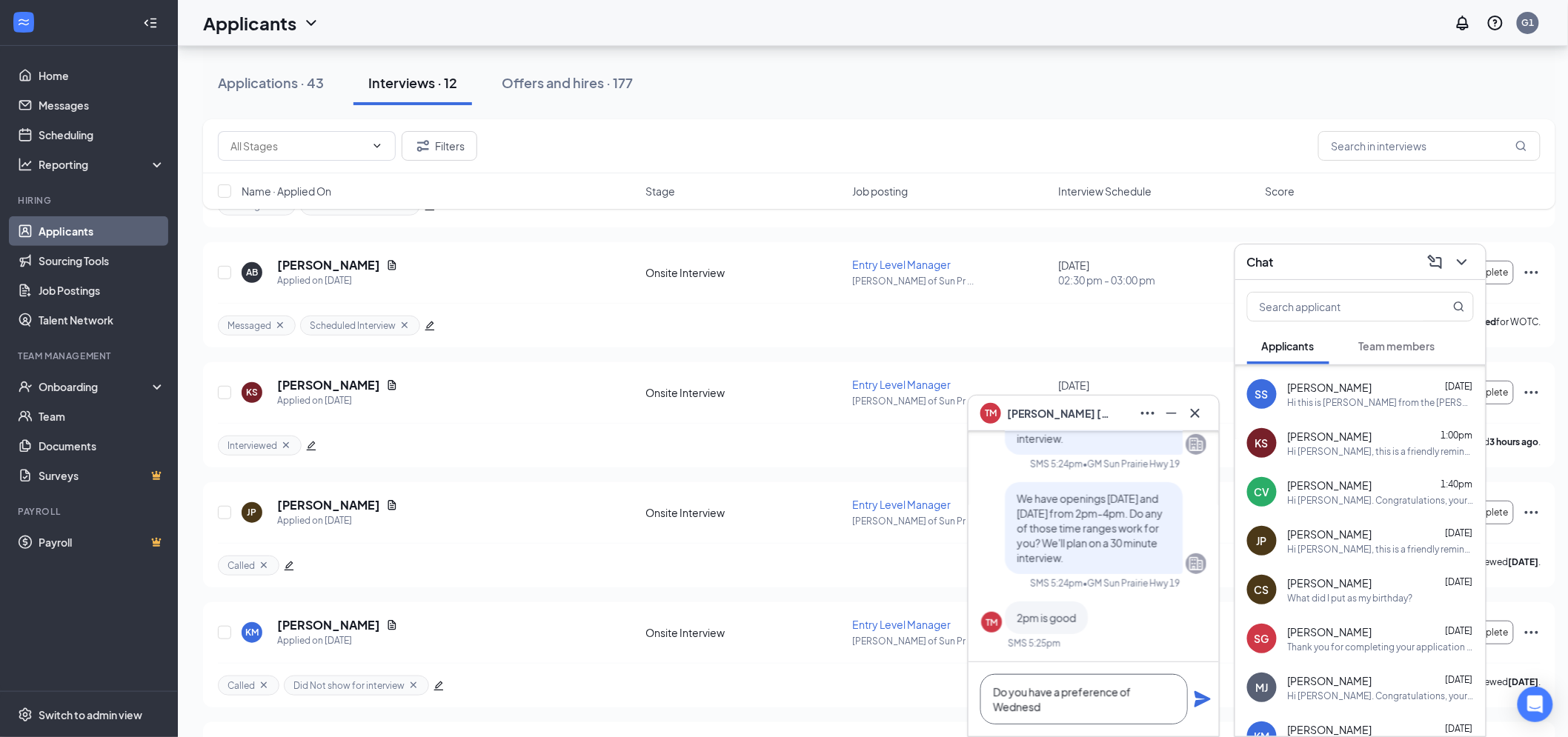
scroll to position [2, 0]
type textarea "Do you have a preference of [DATE] or [DATE]?"
click at [1206, 704] on icon "Plane" at bounding box center [1203, 699] width 18 height 18
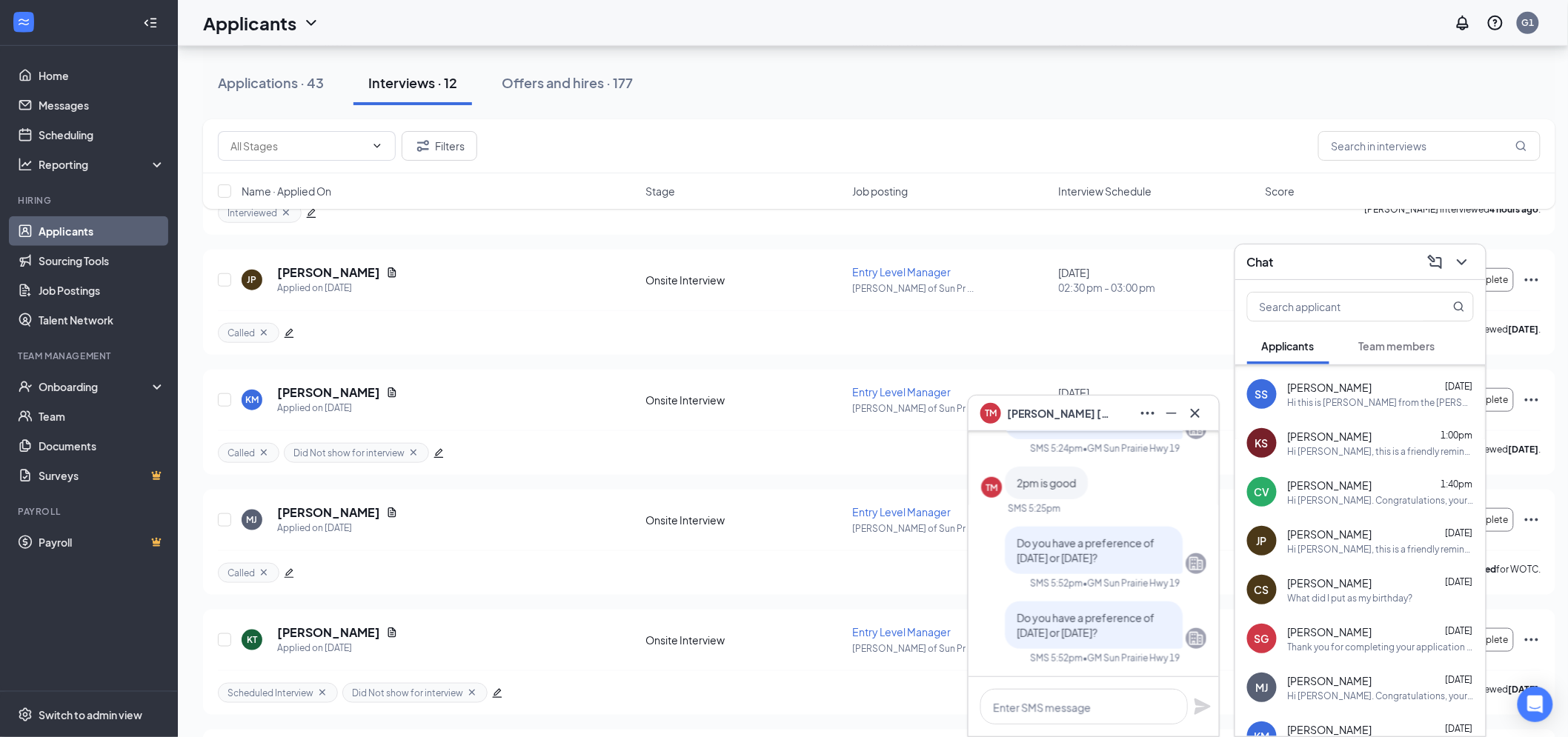
scroll to position [905, 0]
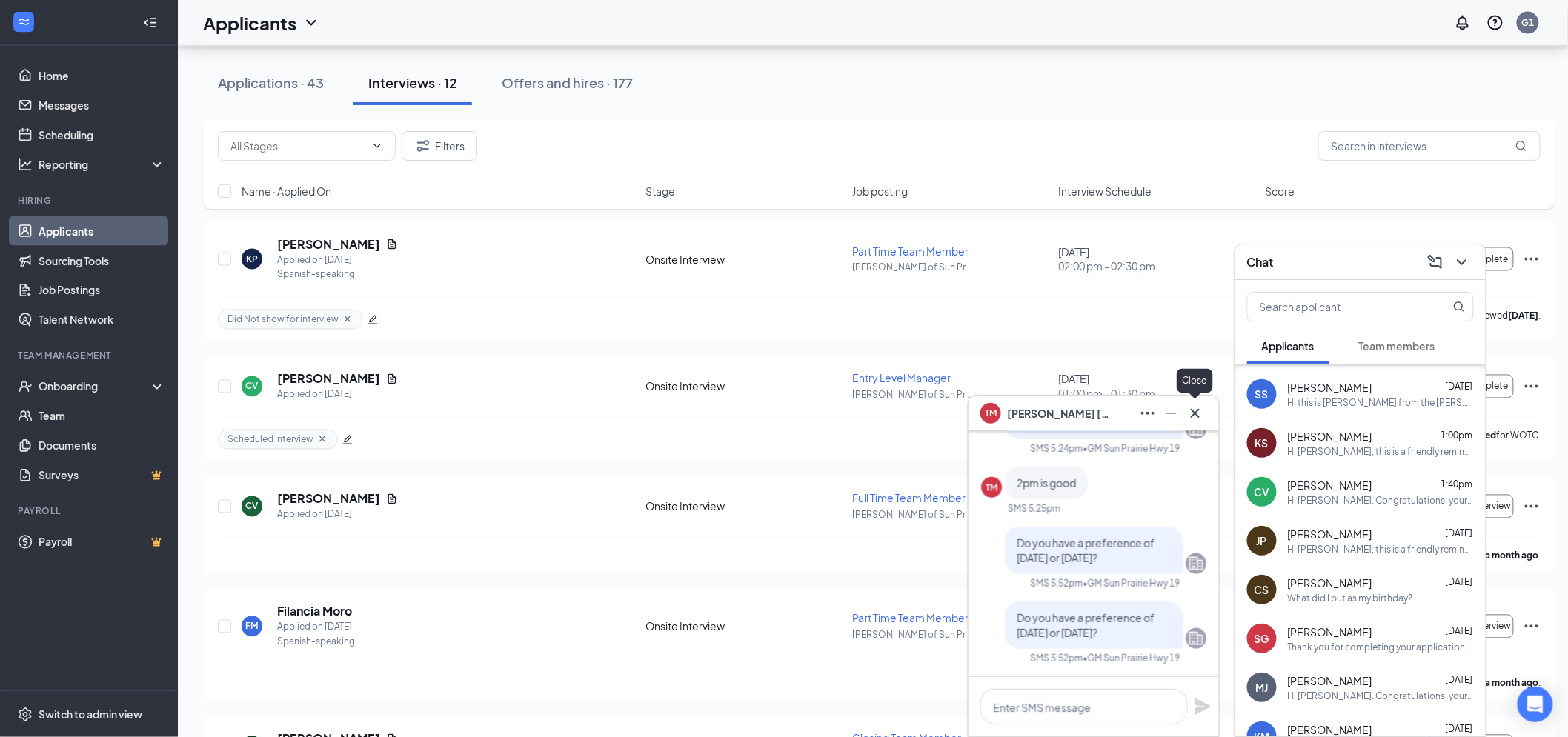
click at [1203, 409] on icon "Cross" at bounding box center [1195, 413] width 18 height 18
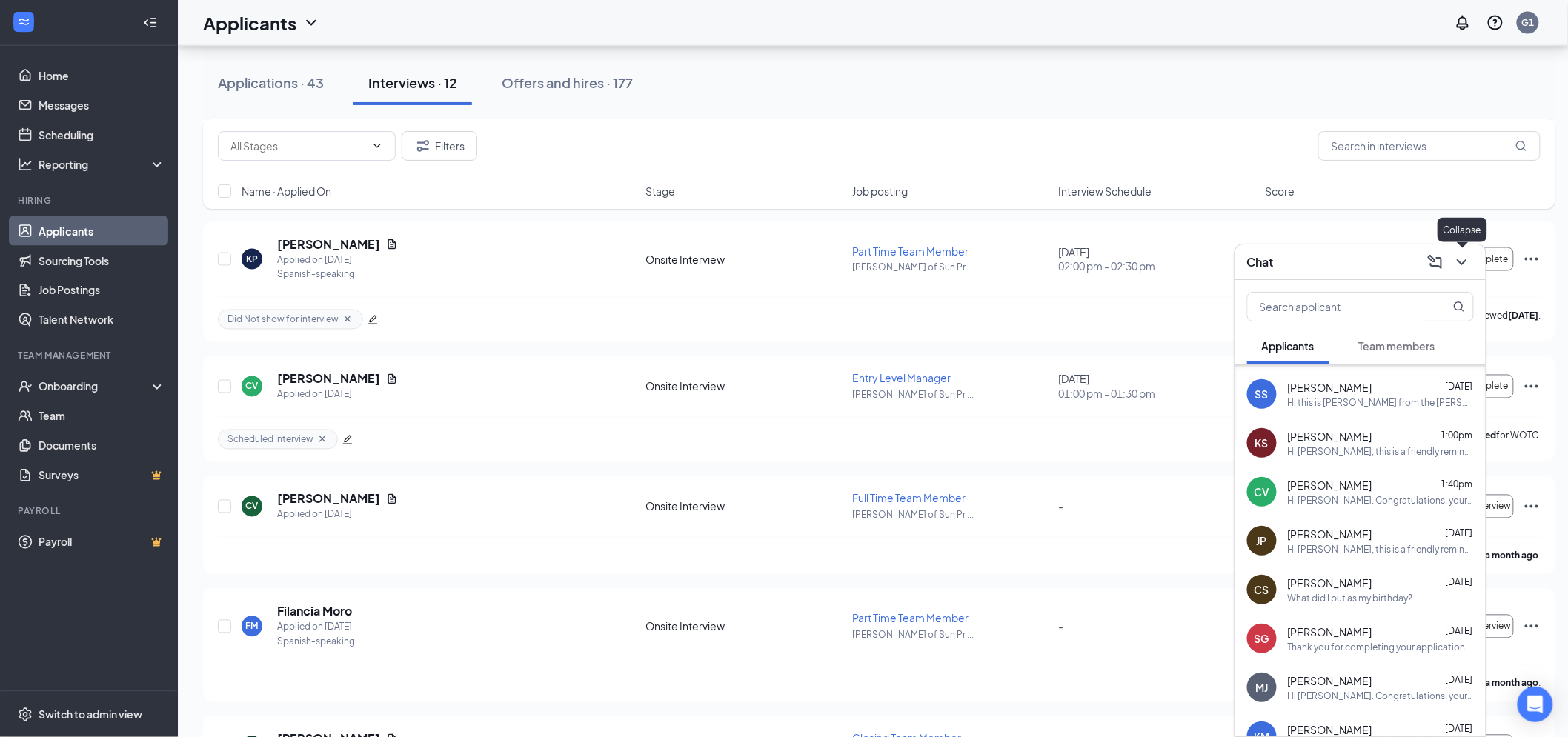
click at [1463, 260] on icon "ChevronDown" at bounding box center [1462, 262] width 18 height 18
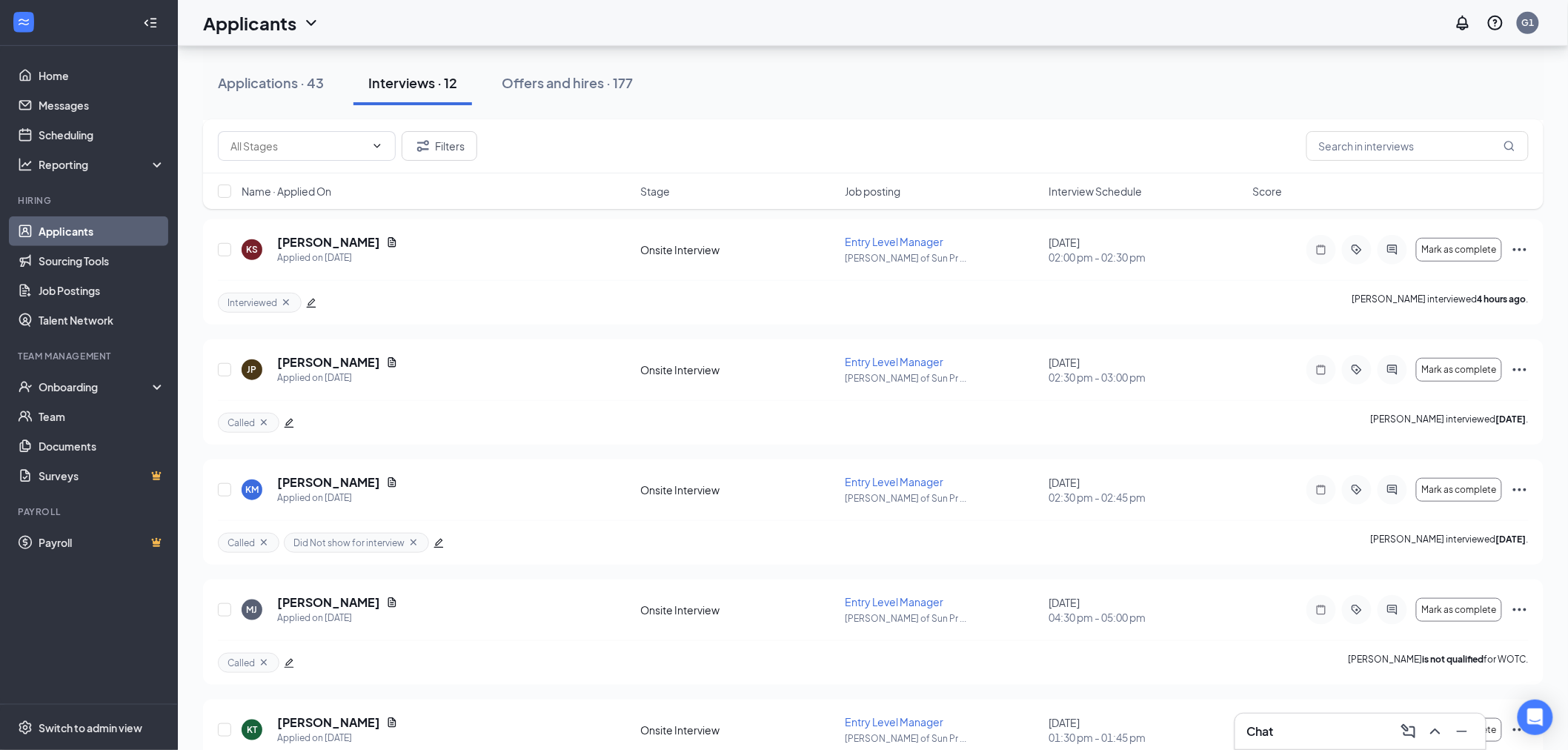
scroll to position [0, 0]
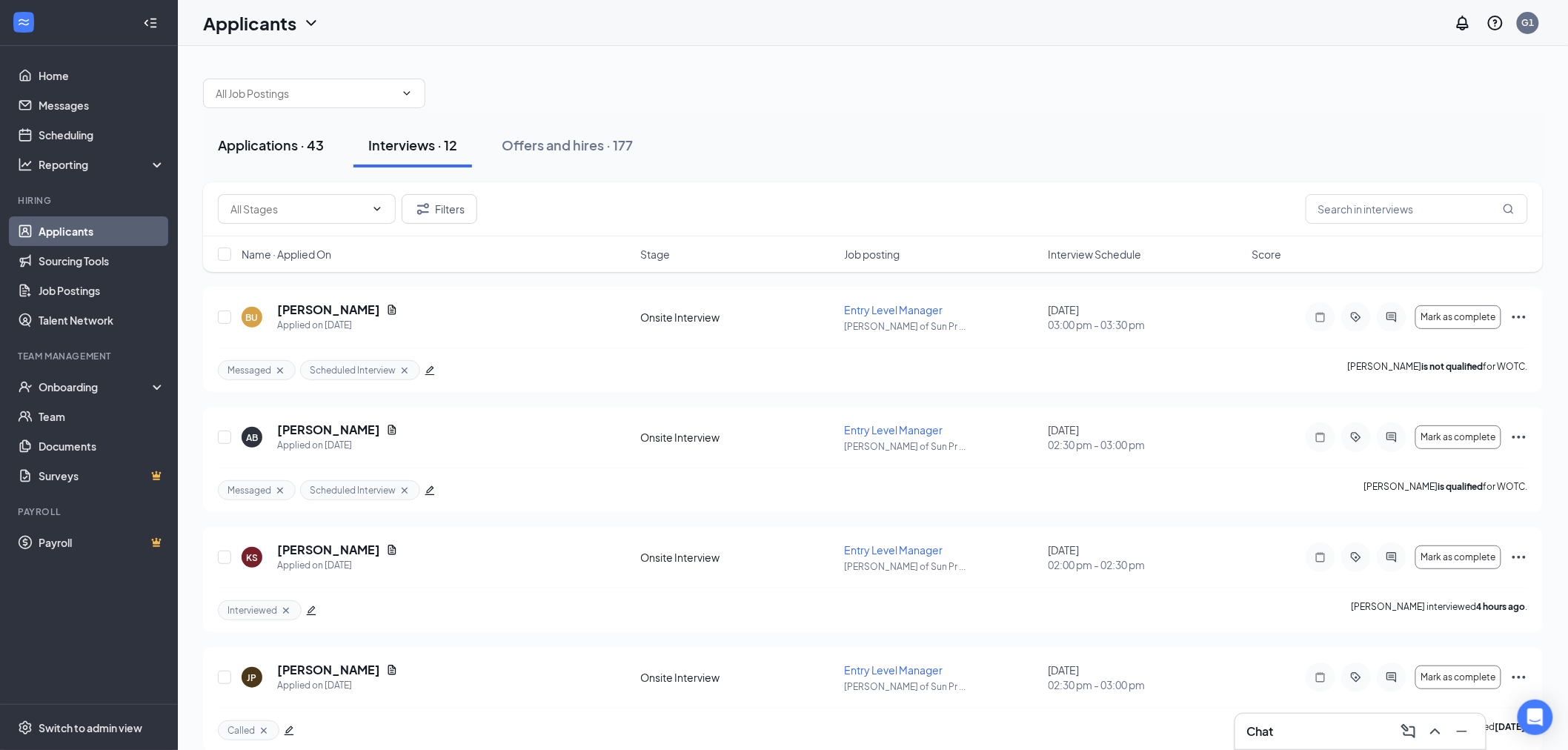
click at [257, 141] on div "Applications · 43" at bounding box center [270, 145] width 106 height 18
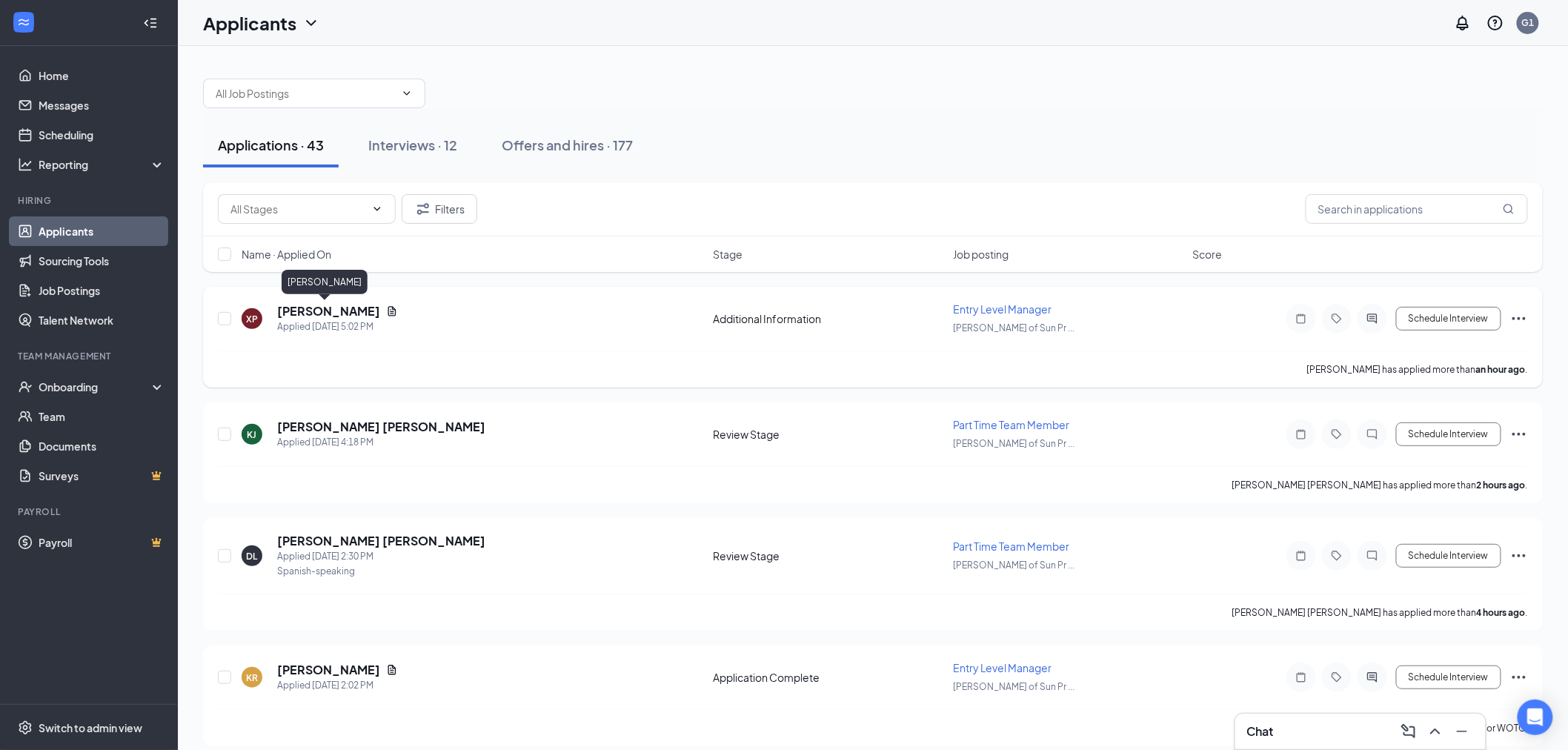
click at [310, 317] on h5 "[PERSON_NAME]" at bounding box center [328, 311] width 103 height 17
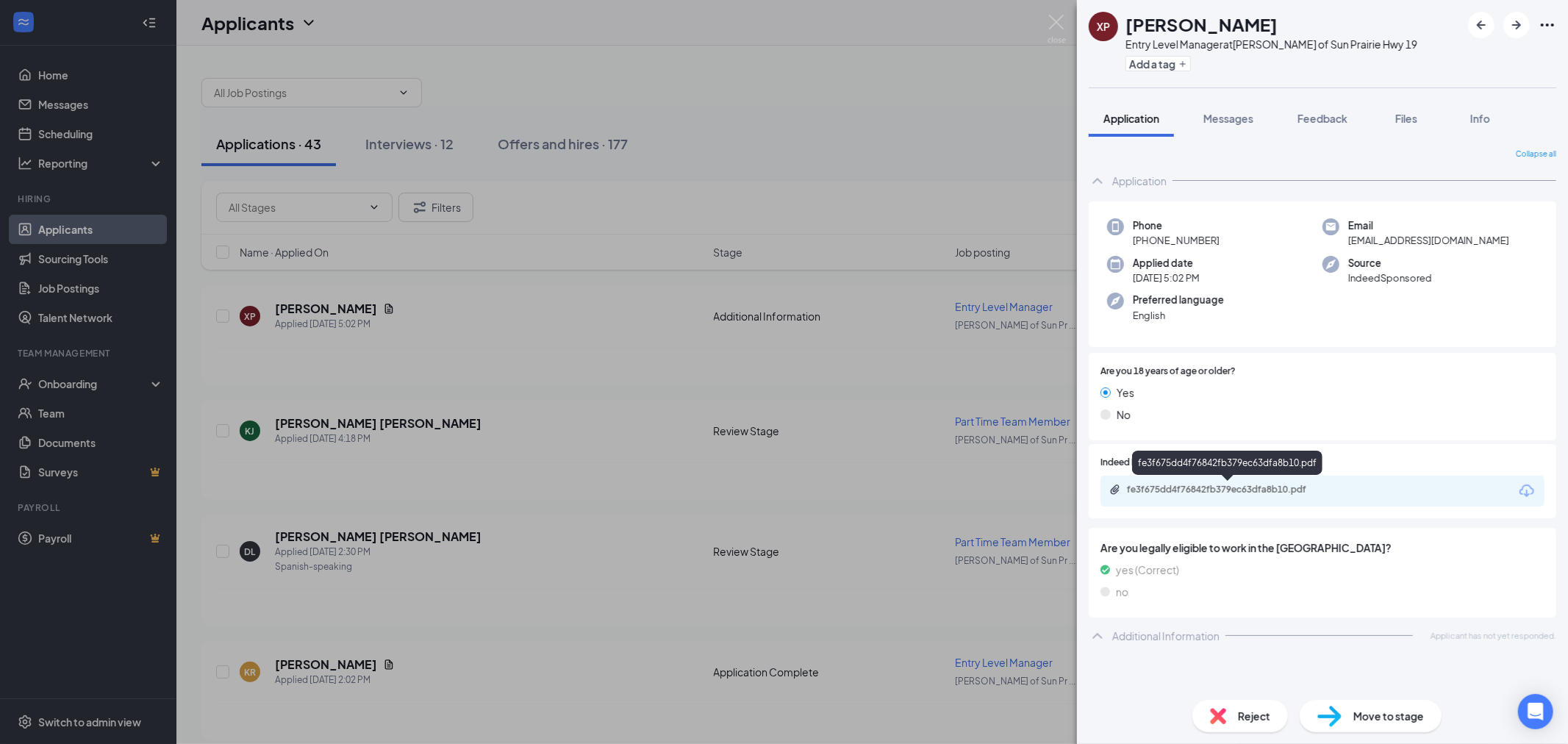
click at [1239, 484] on div "fe3f675dd4f76842fb379ec63dfa8b10.pdf" at bounding box center [1230, 490] width 205 height 12
click at [1056, 31] on img at bounding box center [1056, 29] width 18 height 29
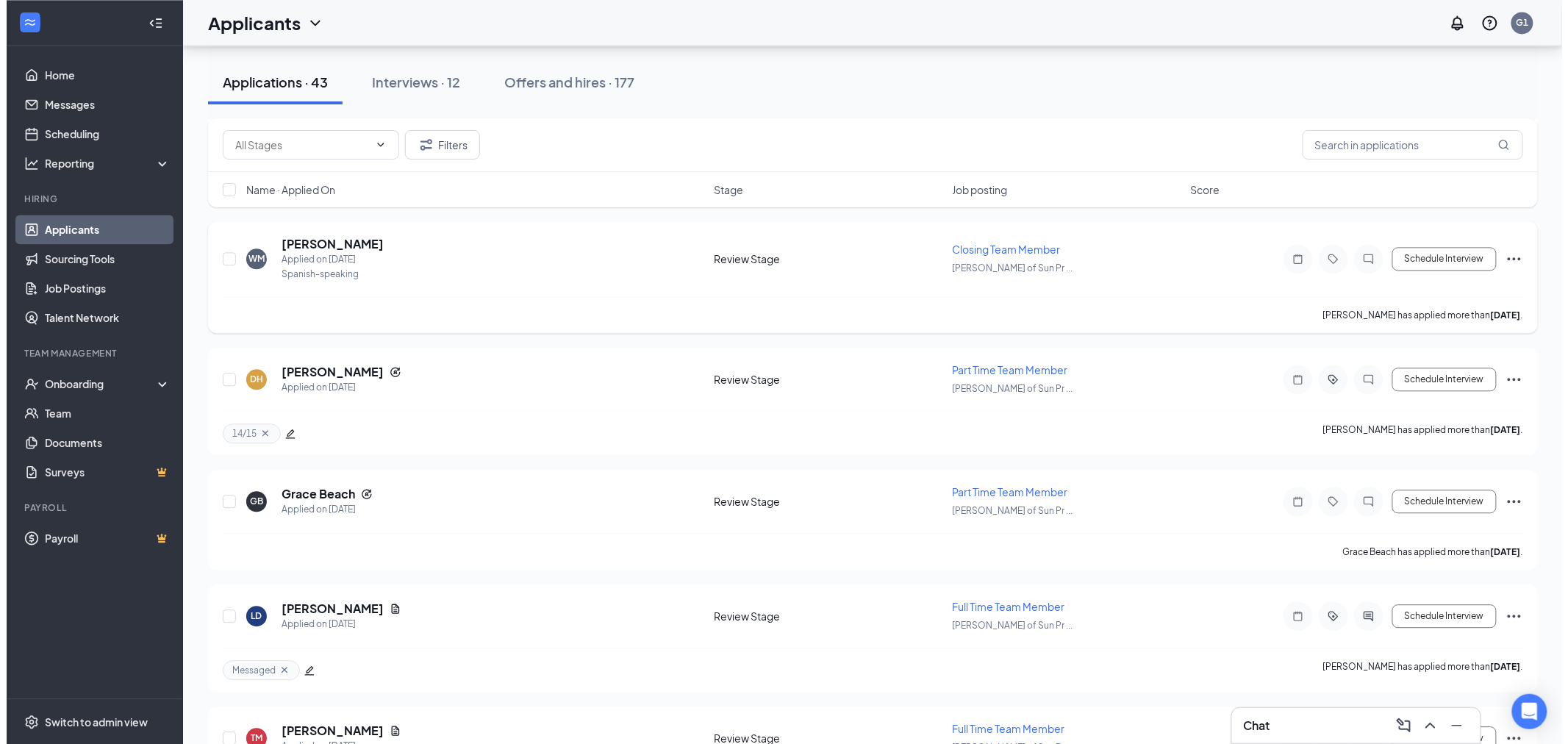
scroll to position [1206, 0]
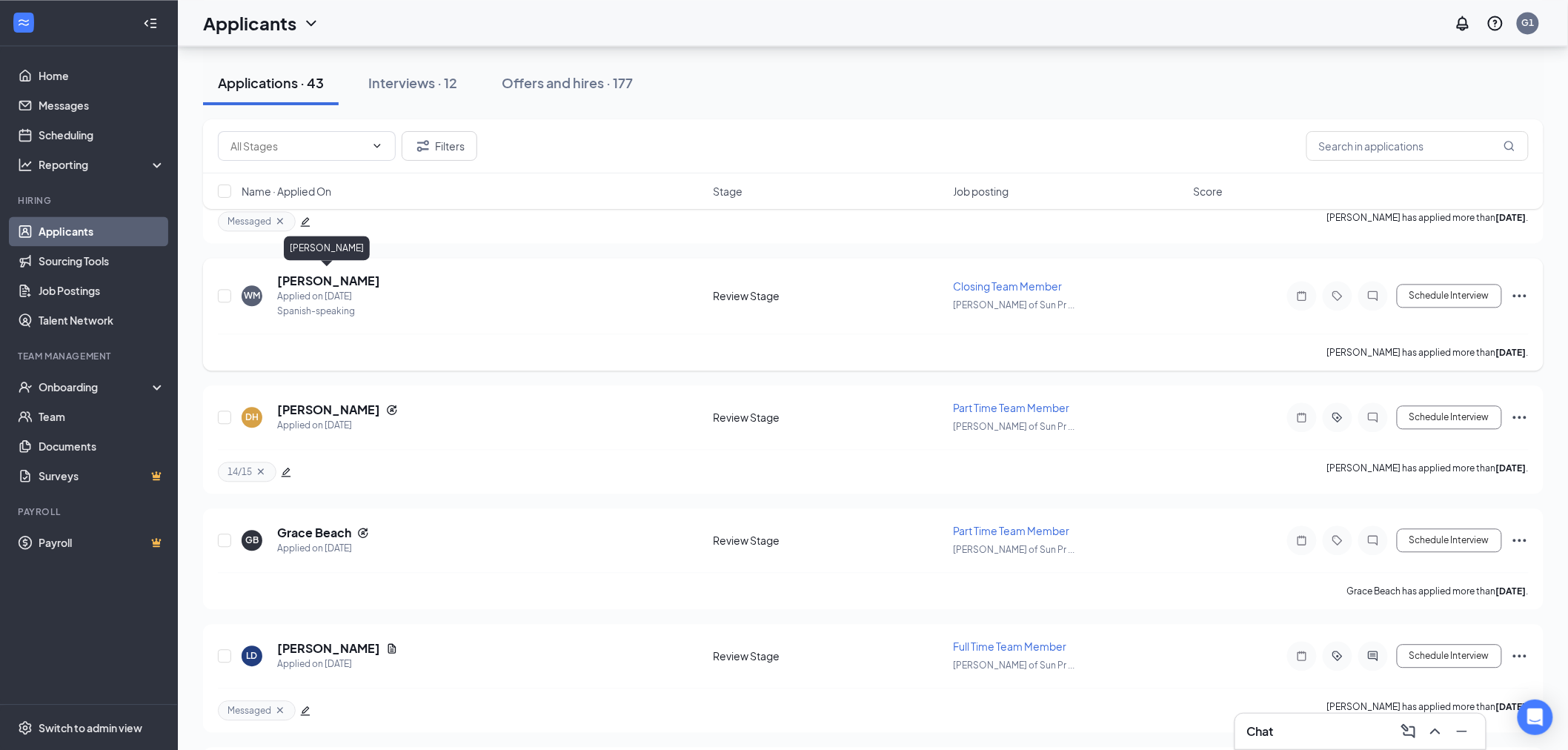
click at [353, 277] on h5 "[PERSON_NAME]" at bounding box center [328, 281] width 103 height 17
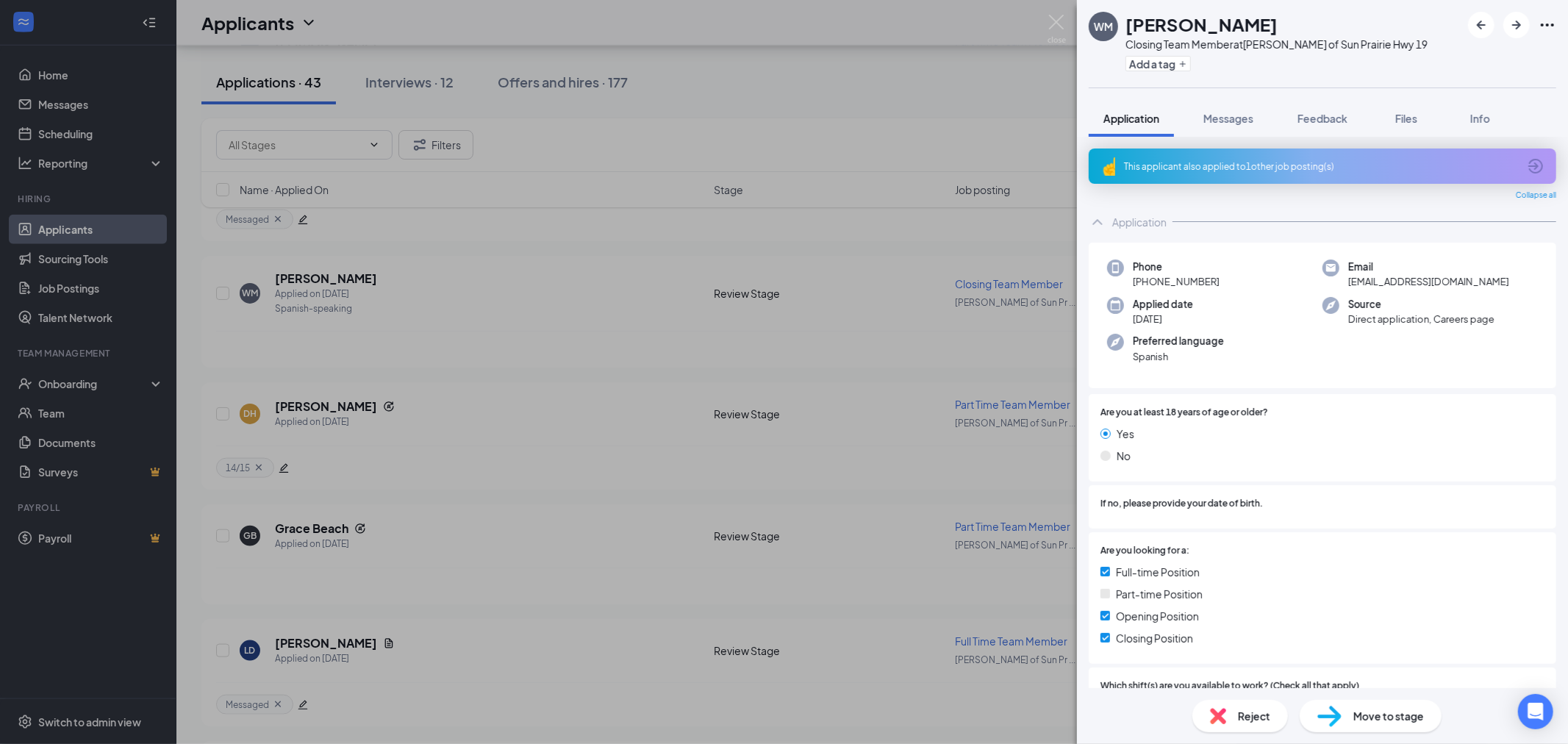
click at [1047, 24] on div "[PERSON_NAME] Closing Team Member at [PERSON_NAME] of [GEOGRAPHIC_DATA] 19 Add …" at bounding box center [784, 372] width 1568 height 744
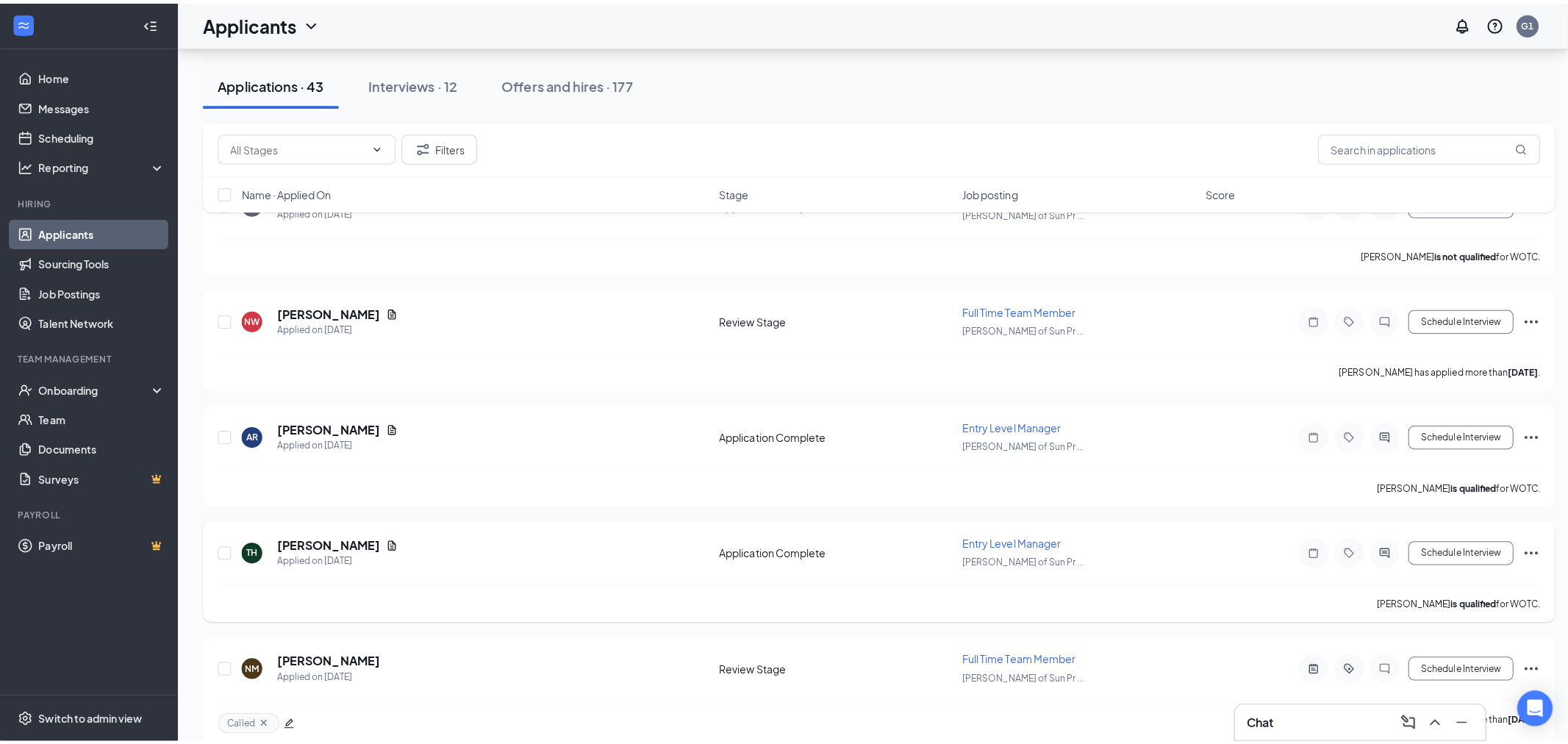
scroll to position [4147, 0]
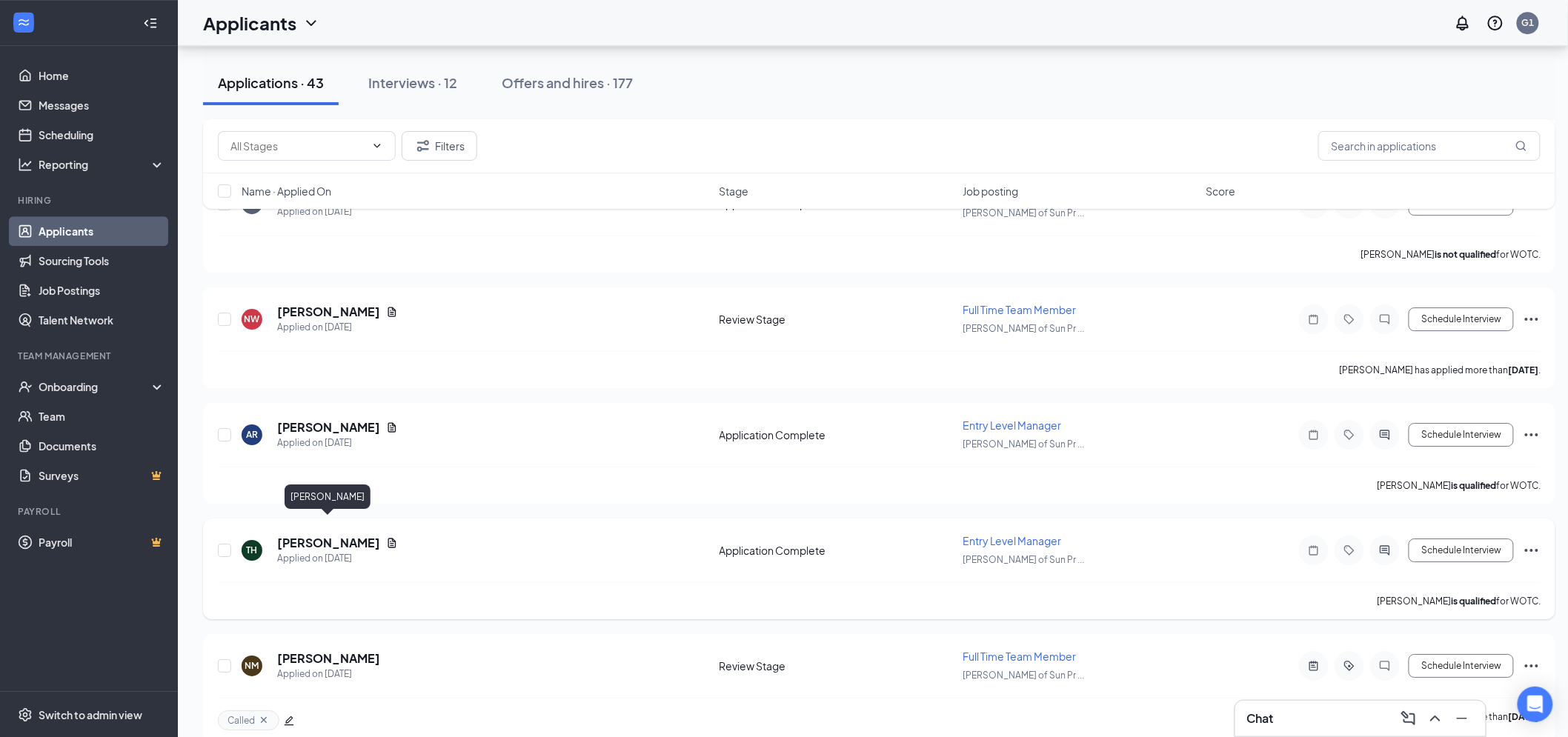
click at [365, 535] on h5 "[PERSON_NAME]" at bounding box center [328, 543] width 103 height 17
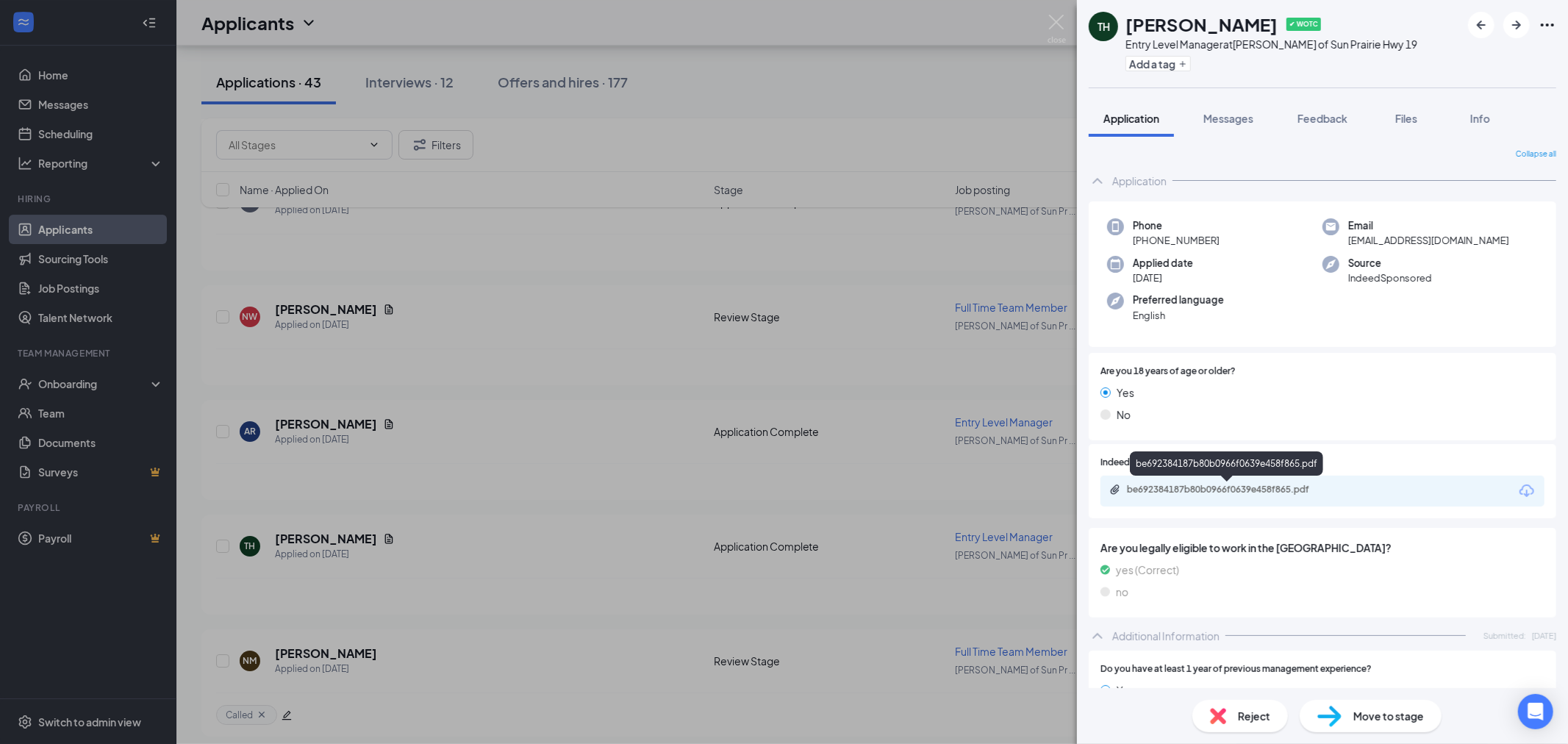
click at [1320, 490] on div "be692384187b80b0966f0639e458f865.pdf" at bounding box center [1230, 490] width 205 height 12
click at [1056, 23] on img at bounding box center [1056, 29] width 18 height 29
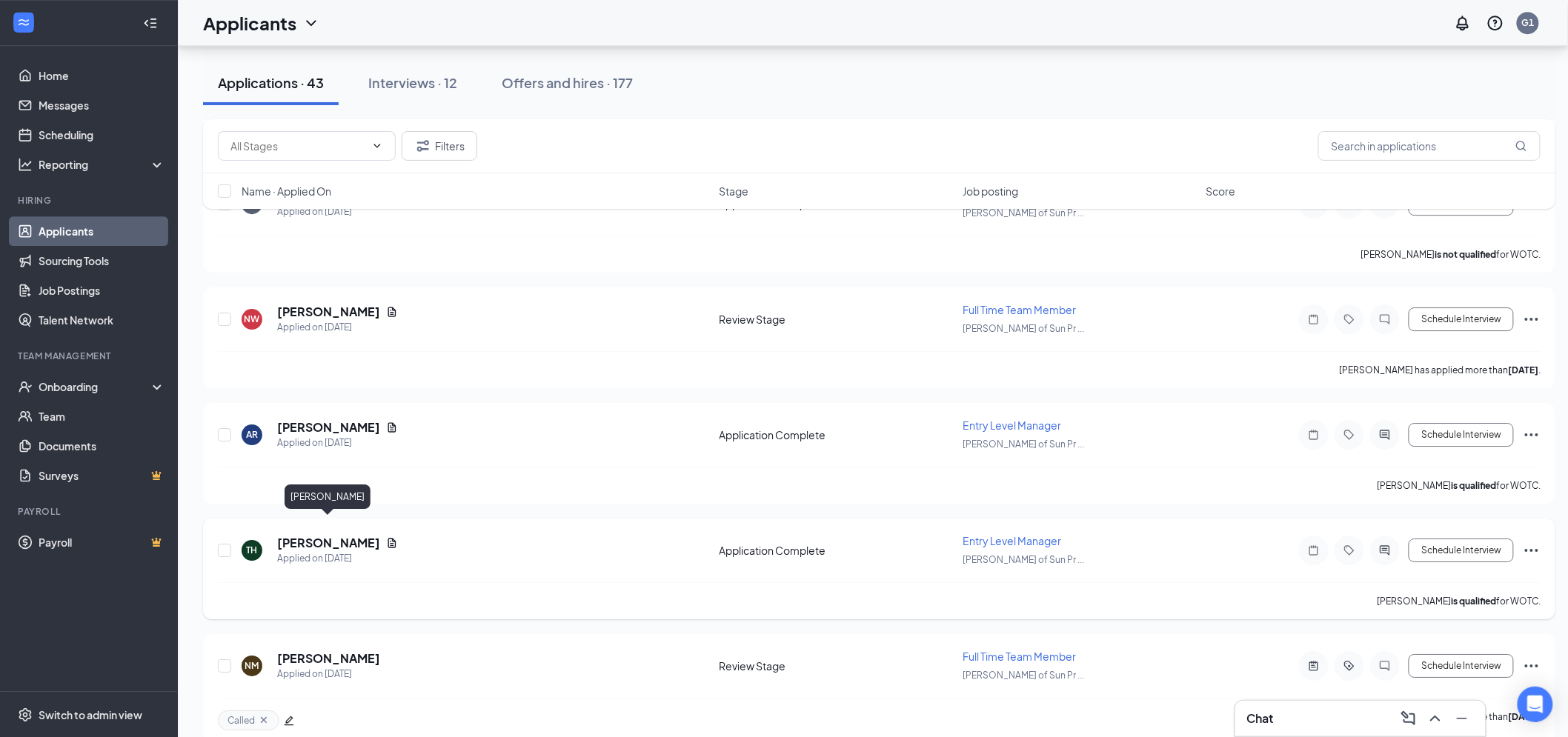
click at [373, 535] on h5 "[PERSON_NAME]" at bounding box center [328, 543] width 103 height 17
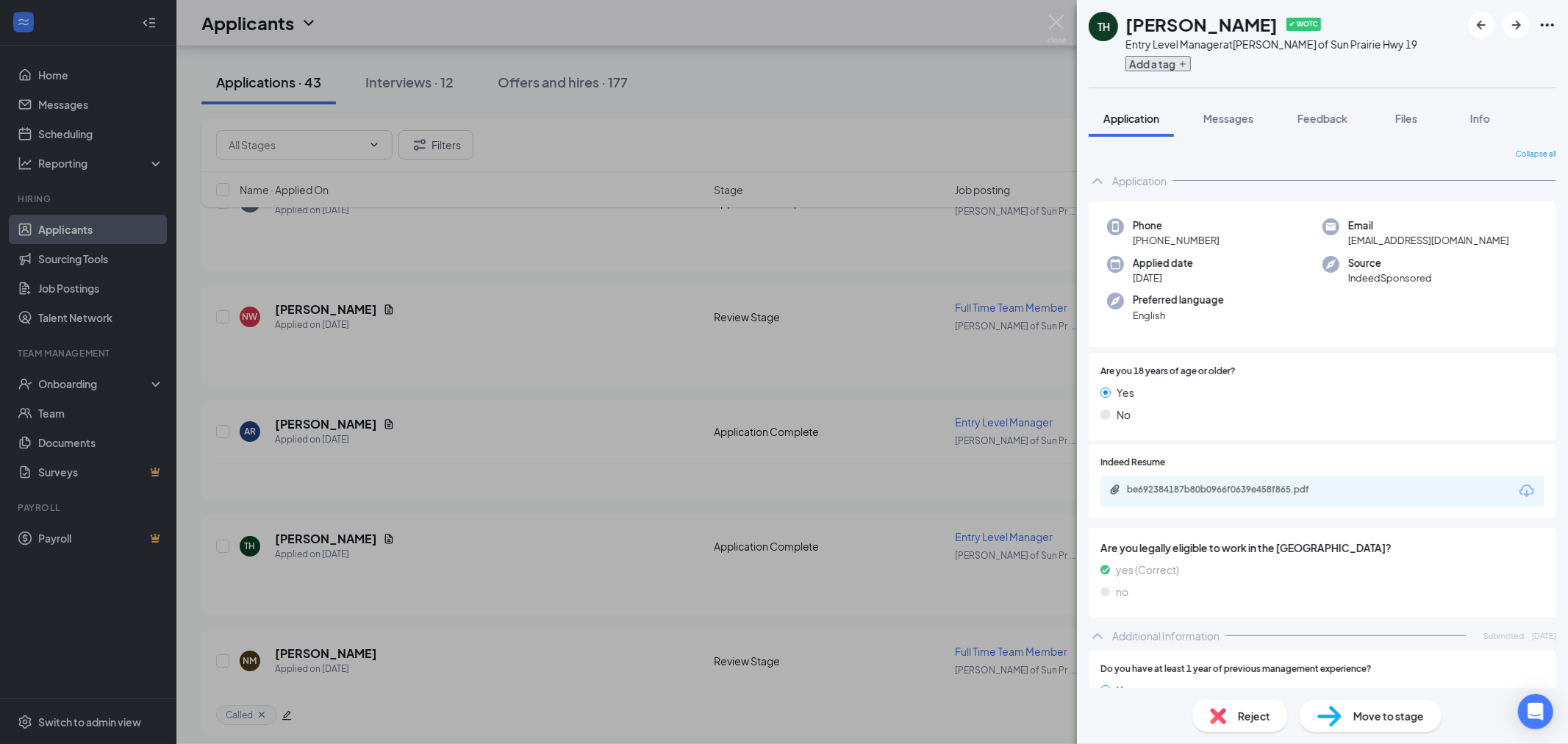
click at [1181, 68] on icon "Plus" at bounding box center [1183, 64] width 9 height 9
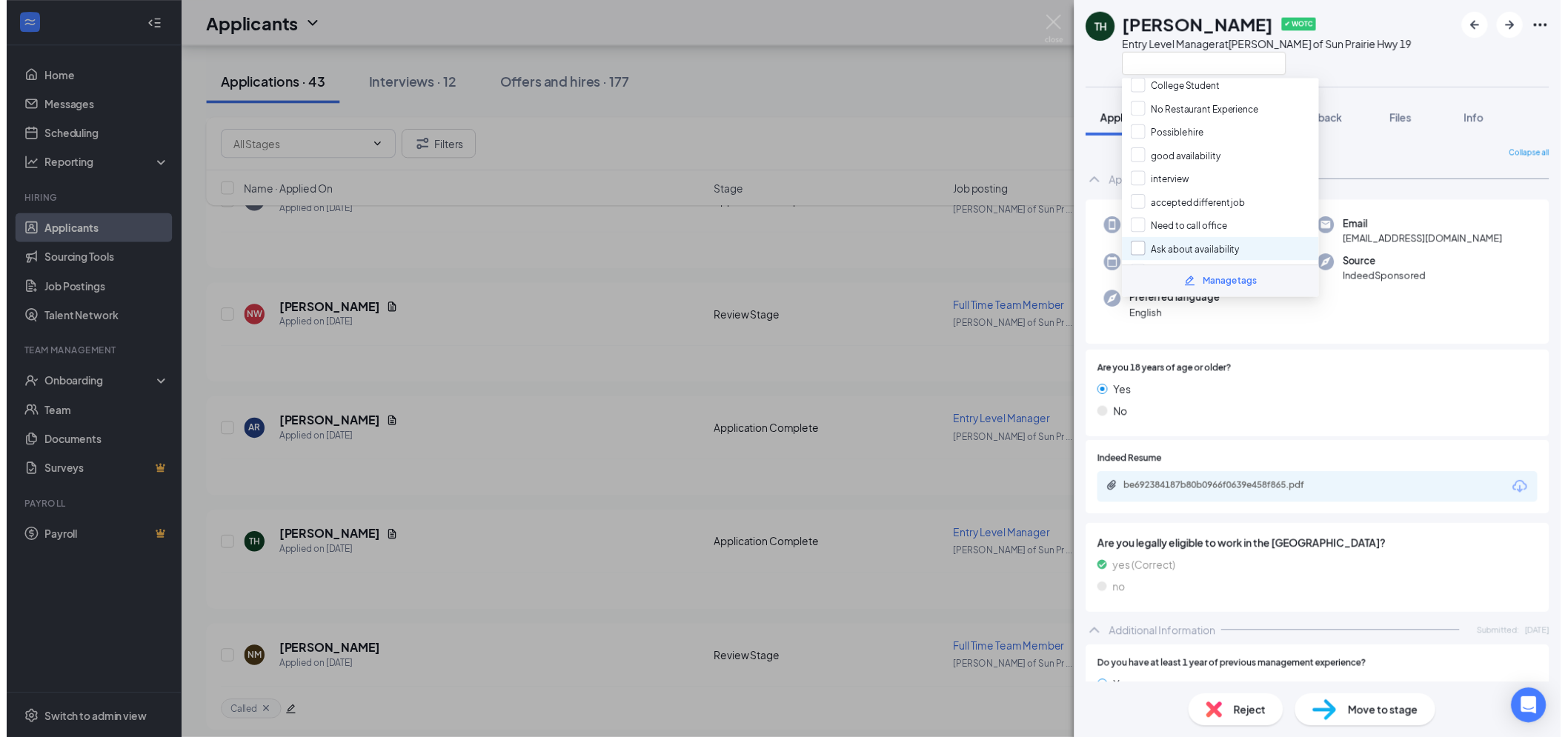
scroll to position [989, 0]
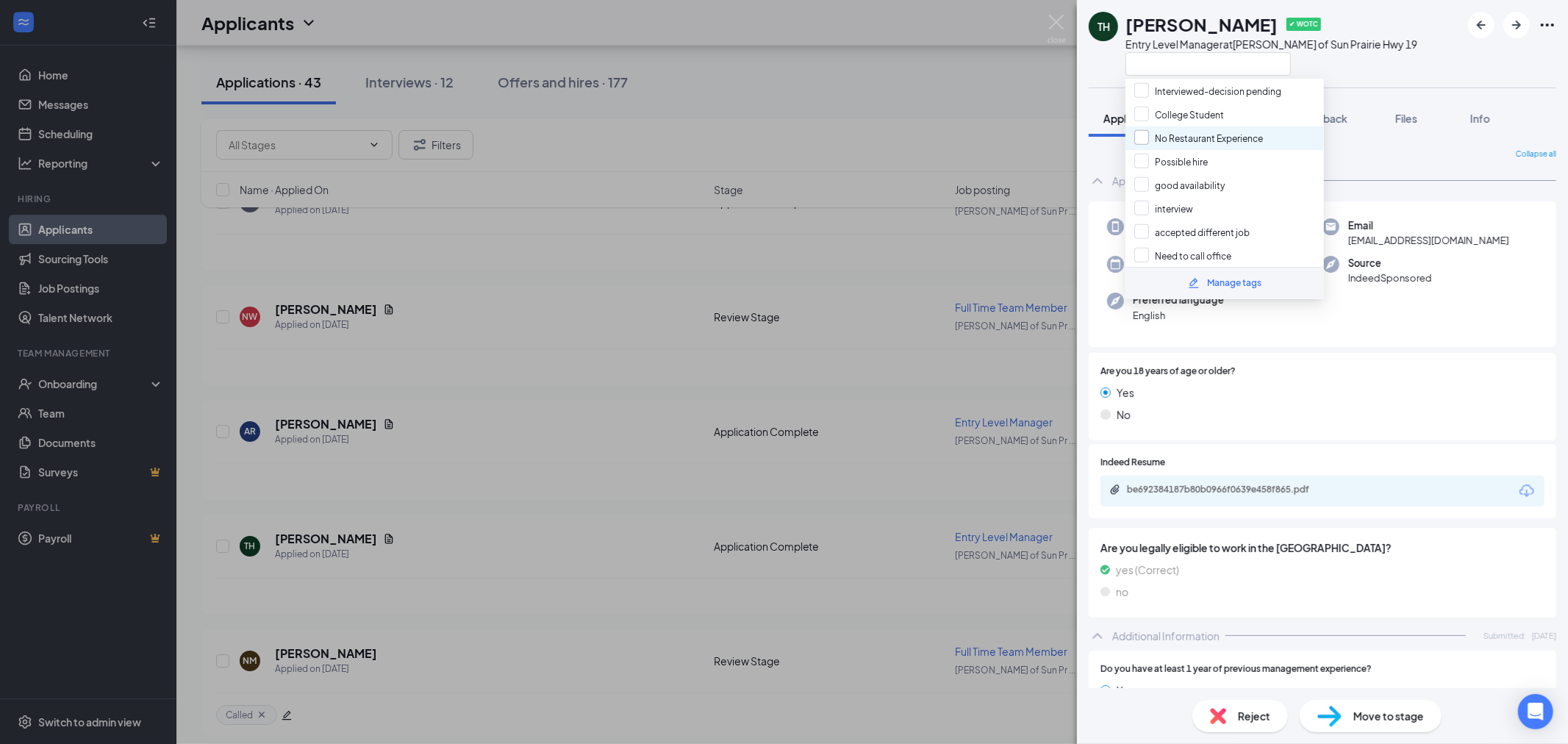
click at [1208, 130] on input "No Restaurant Experience" at bounding box center [1199, 137] width 129 height 17
checkbox input "true"
click at [963, 83] on div "TH [PERSON_NAME] ✔ WOTC Entry Level Manager at [PERSON_NAME] of Sun Prairie Hwy…" at bounding box center [784, 372] width 1568 height 744
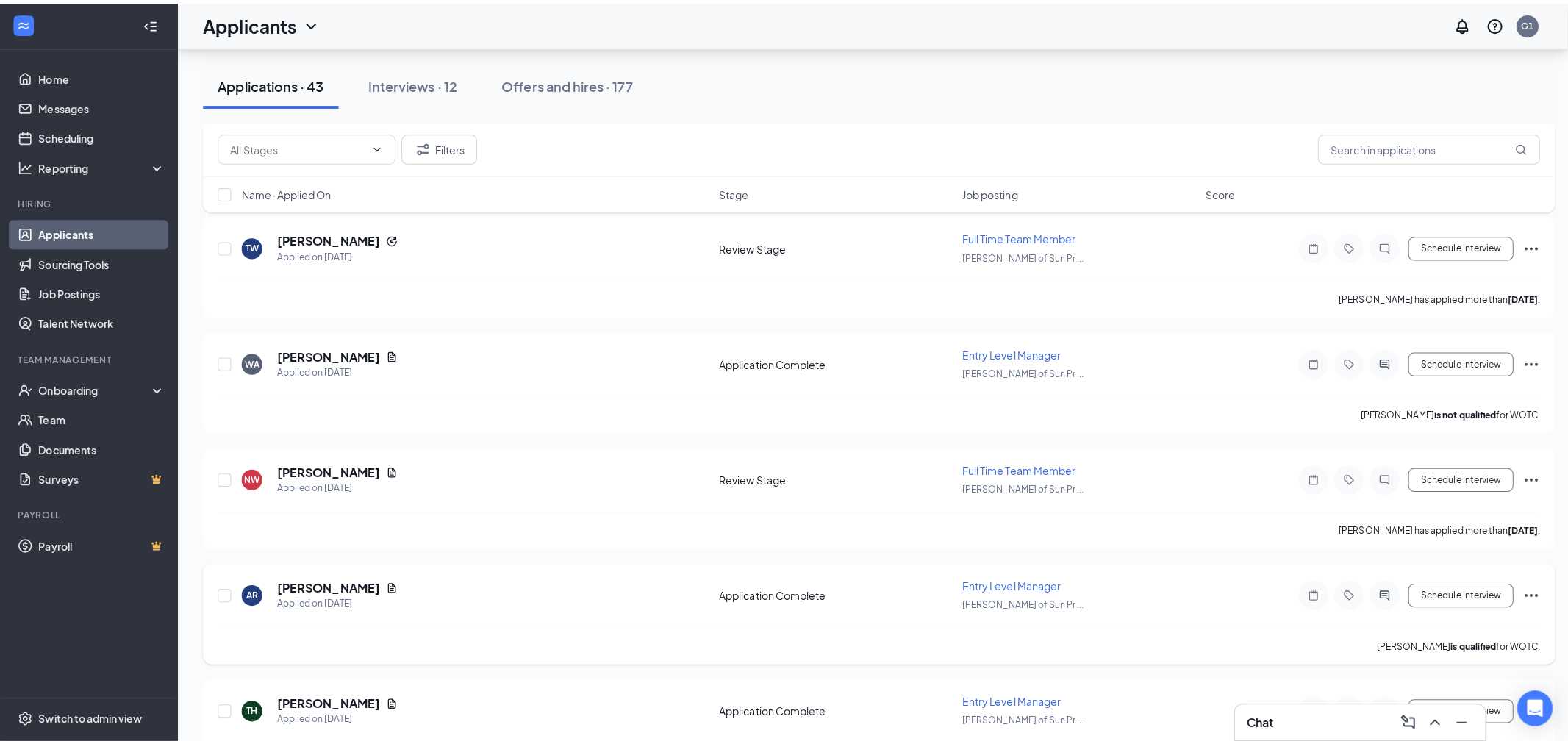
scroll to position [3984, 0]
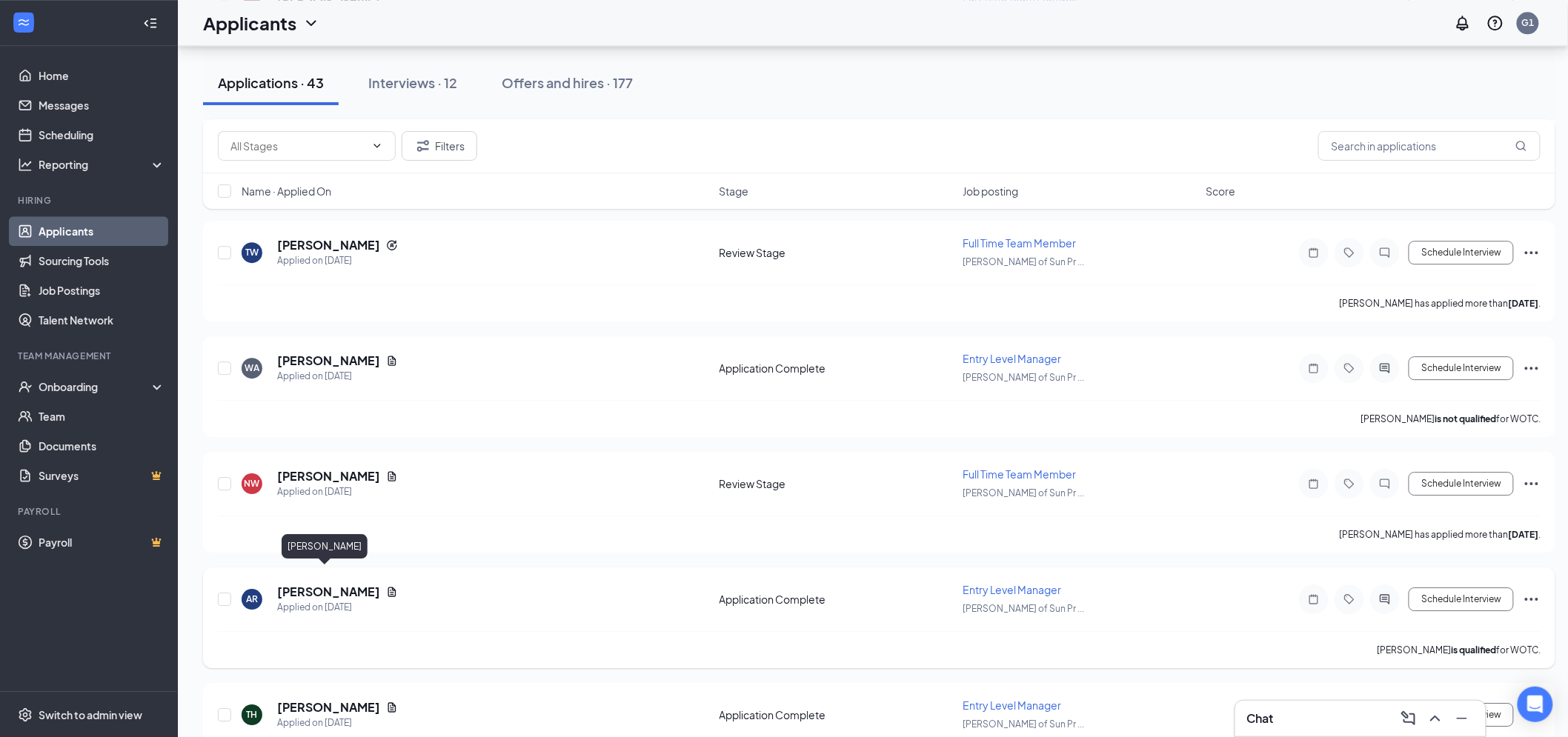
click at [301, 584] on h5 "[PERSON_NAME]" at bounding box center [328, 592] width 103 height 17
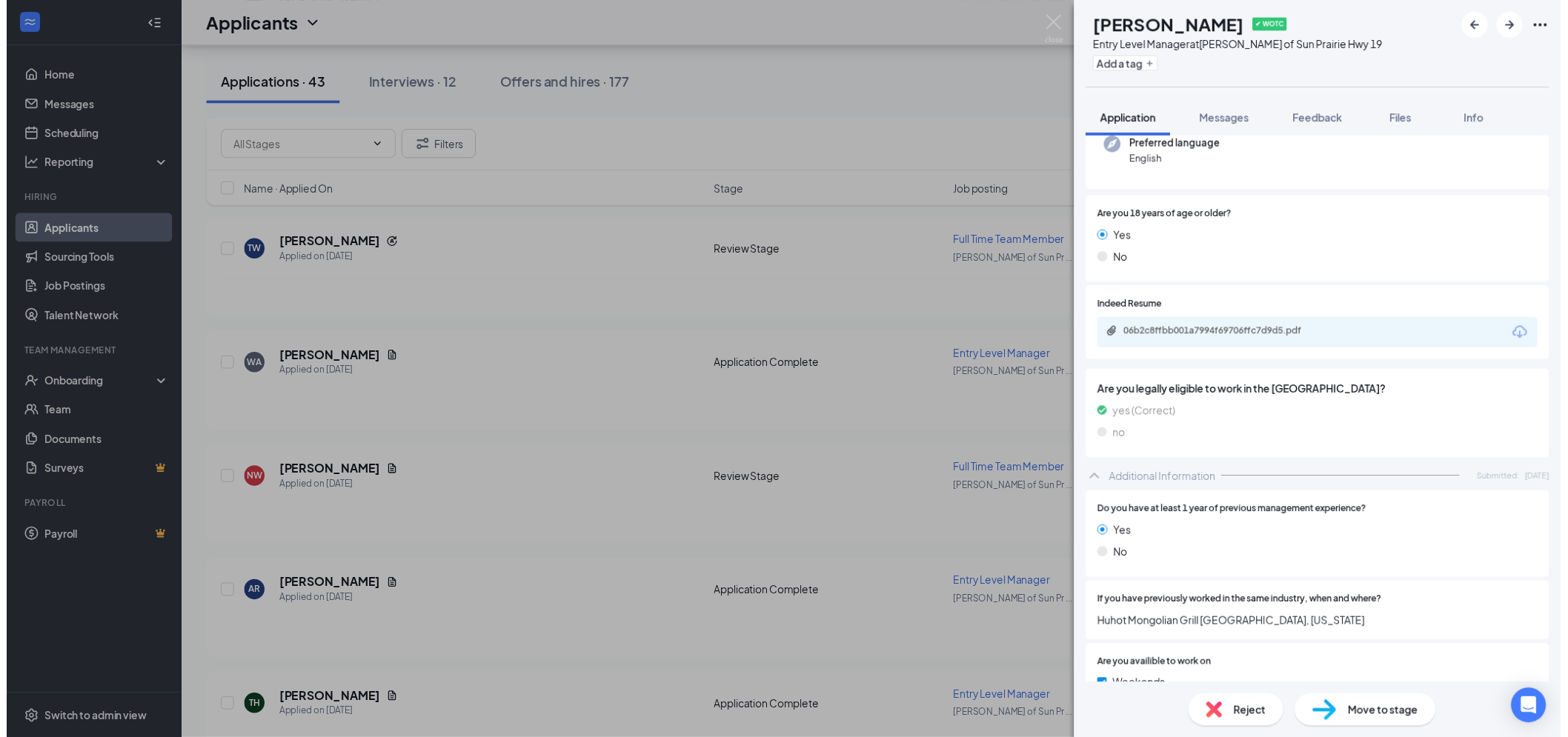
scroll to position [164, 0]
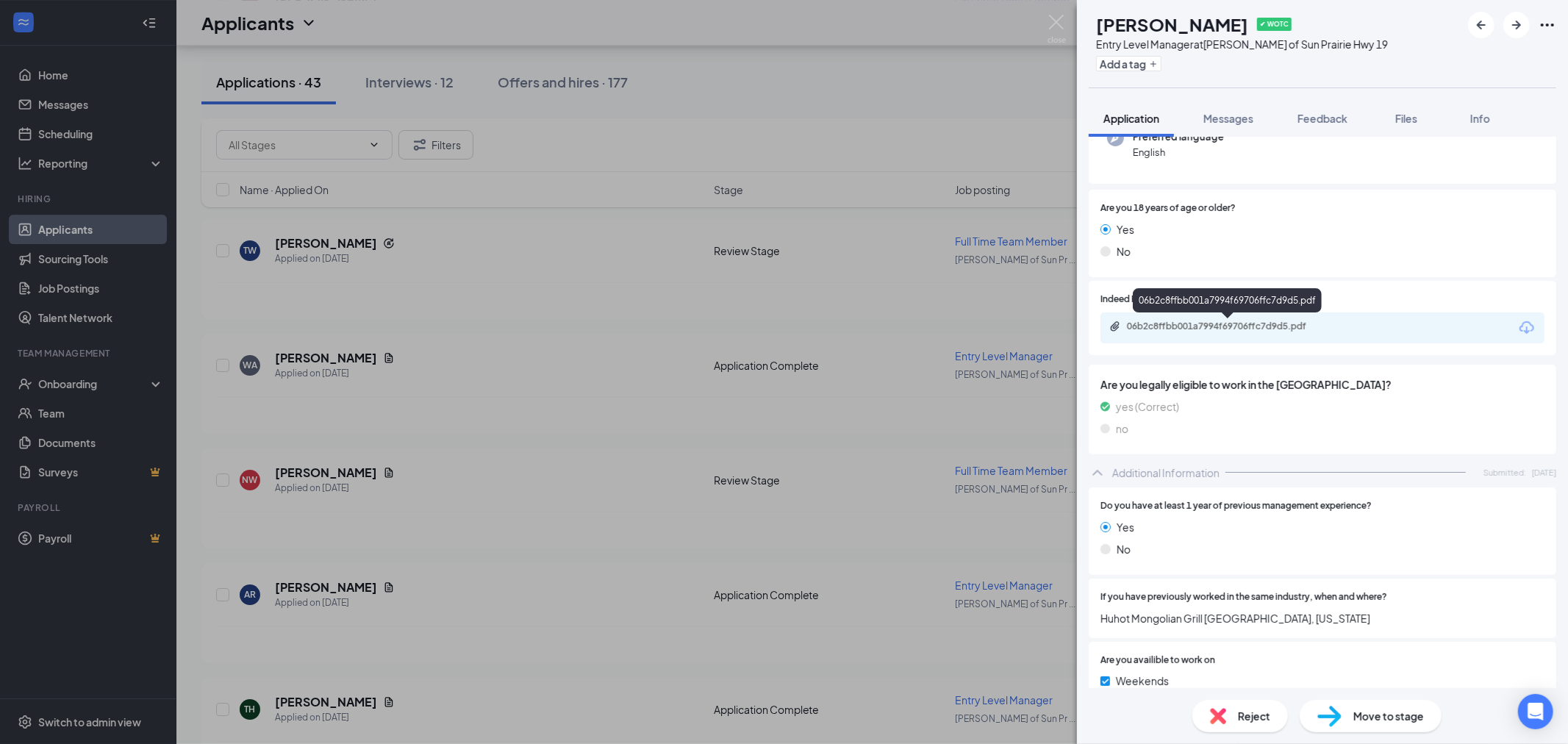
click at [1270, 332] on div "06b2c8ffbb001a7994f69706ffc7d9d5.pdf" at bounding box center [1230, 326] width 205 height 12
click at [1156, 64] on icon "Plus" at bounding box center [1154, 64] width 6 height 6
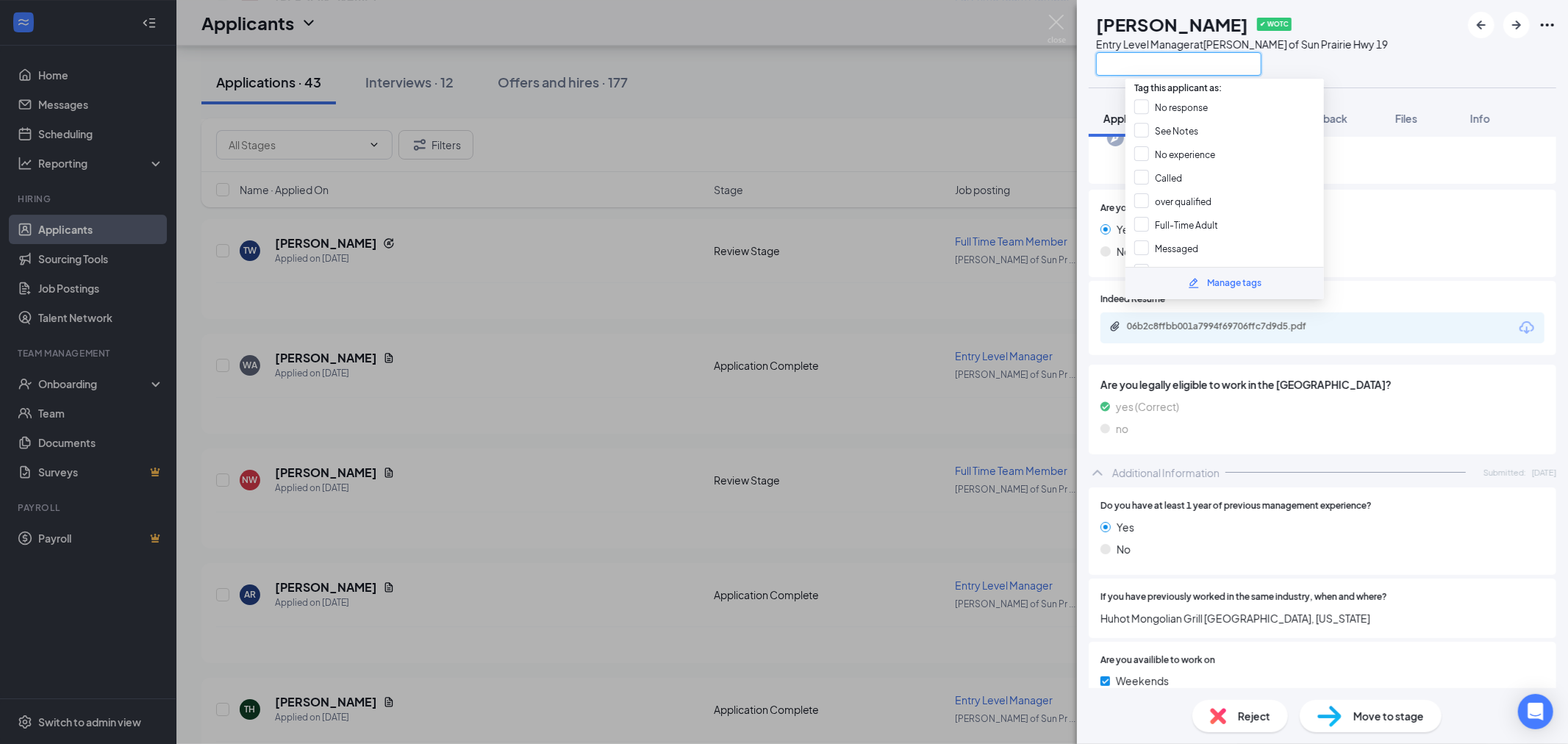
click at [1174, 70] on input "text" at bounding box center [1179, 64] width 165 height 23
type input "int"
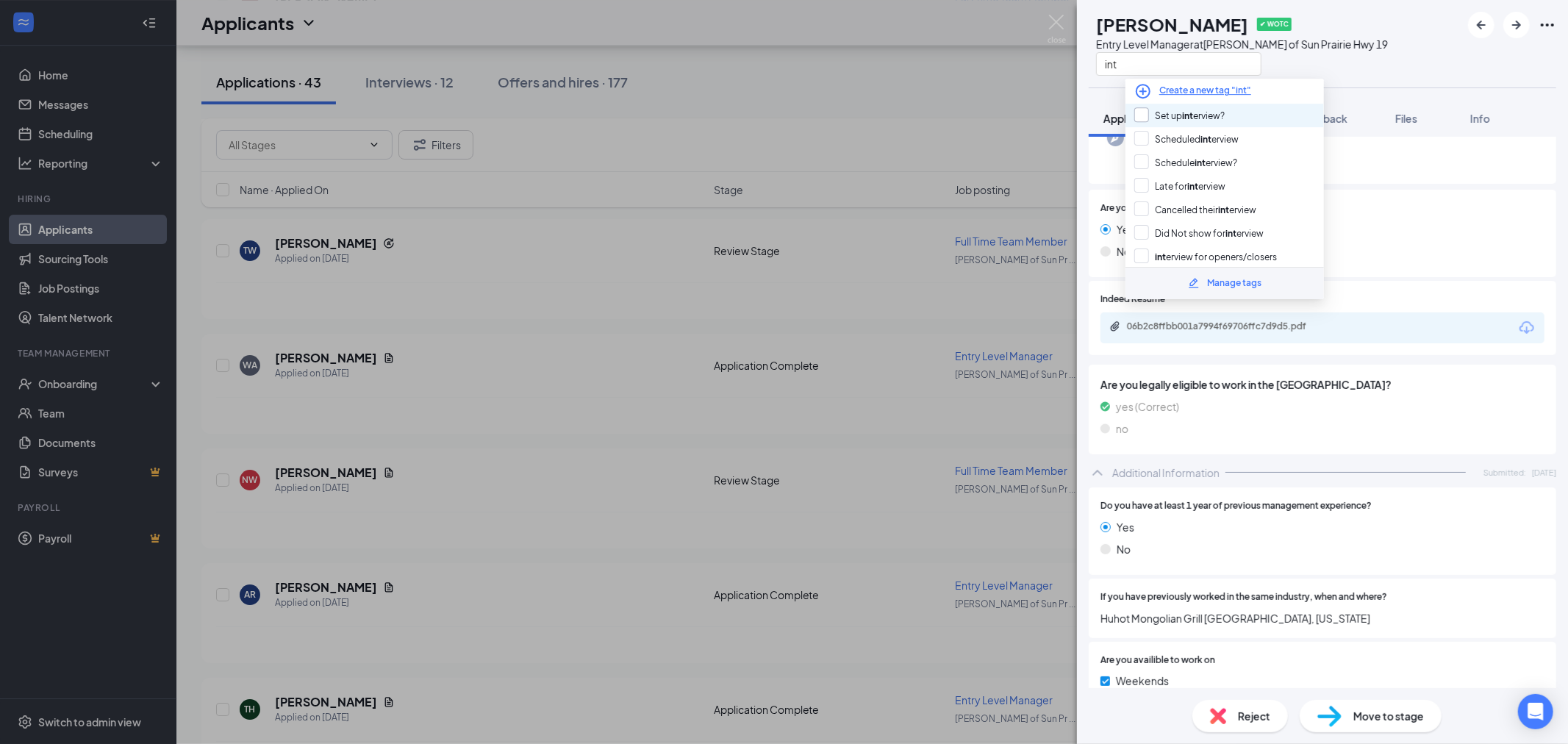
click at [1147, 113] on input "Set up int erview?" at bounding box center [1180, 115] width 91 height 17
checkbox input "true"
click at [898, 106] on div "AR [PERSON_NAME] ✔ WOTC Entry Level Manager at [PERSON_NAME] of [GEOGRAPHIC_DAT…" at bounding box center [784, 372] width 1568 height 744
